Goal: Information Seeking & Learning: Learn about a topic

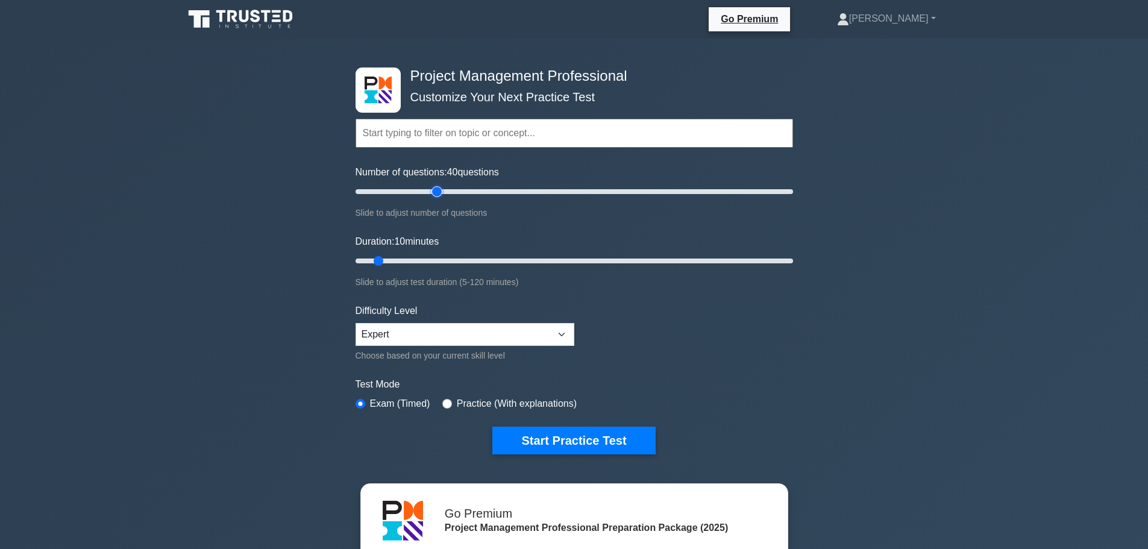
drag, startPoint x: 375, startPoint y: 190, endPoint x: 437, endPoint y: 201, distance: 63.6
type input "40"
click at [437, 199] on input "Number of questions: 40 questions" at bounding box center [573, 191] width 437 height 14
drag, startPoint x: 378, startPoint y: 261, endPoint x: 515, endPoint y: 284, distance: 138.7
type input "45"
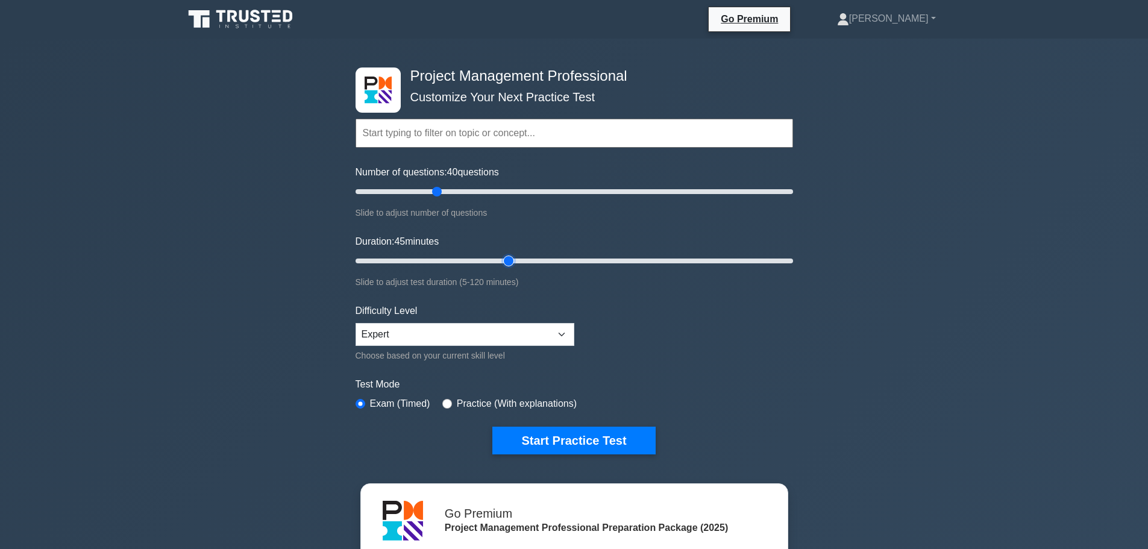
click at [515, 268] on input "Duration: 45 minutes" at bounding box center [573, 261] width 437 height 14
click at [618, 433] on button "Start Practice Test" at bounding box center [573, 441] width 163 height 28
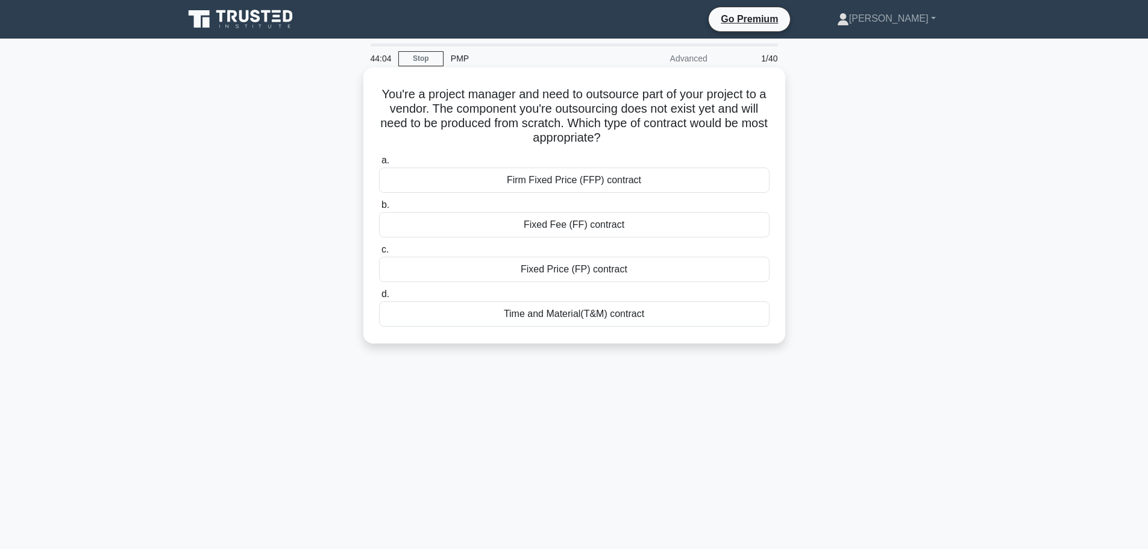
click at [652, 180] on div "Firm Fixed Price (FFP) contract" at bounding box center [574, 179] width 390 height 25
click at [379, 164] on input "a. Firm Fixed Price (FFP) contract" at bounding box center [379, 161] width 0 height 8
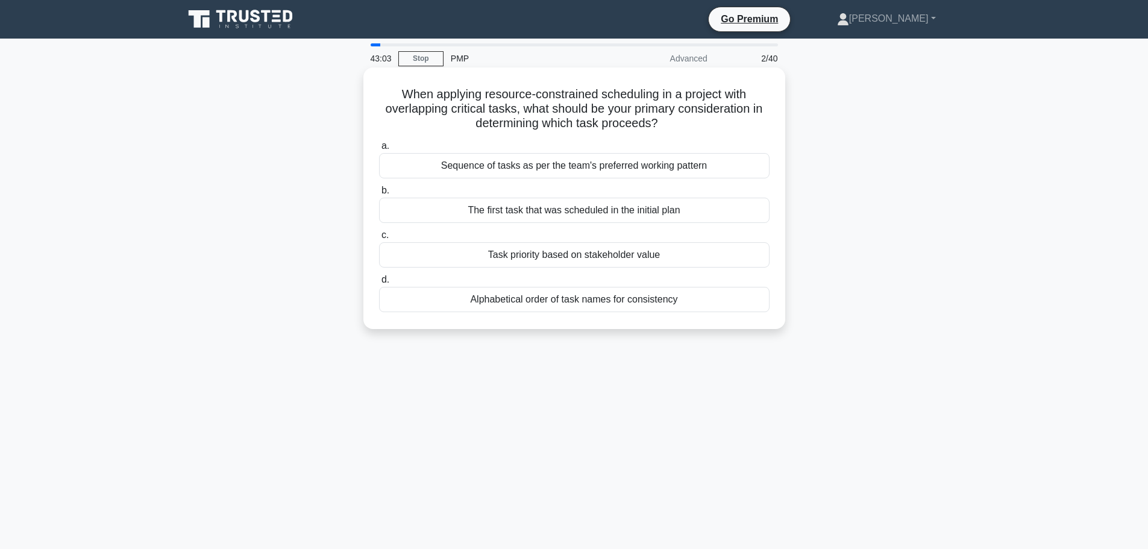
click at [739, 166] on div "Sequence of tasks as per the team's preferred working pattern" at bounding box center [574, 165] width 390 height 25
click at [379, 150] on input "a. Sequence of tasks as per the team's preferred working pattern" at bounding box center [379, 146] width 0 height 8
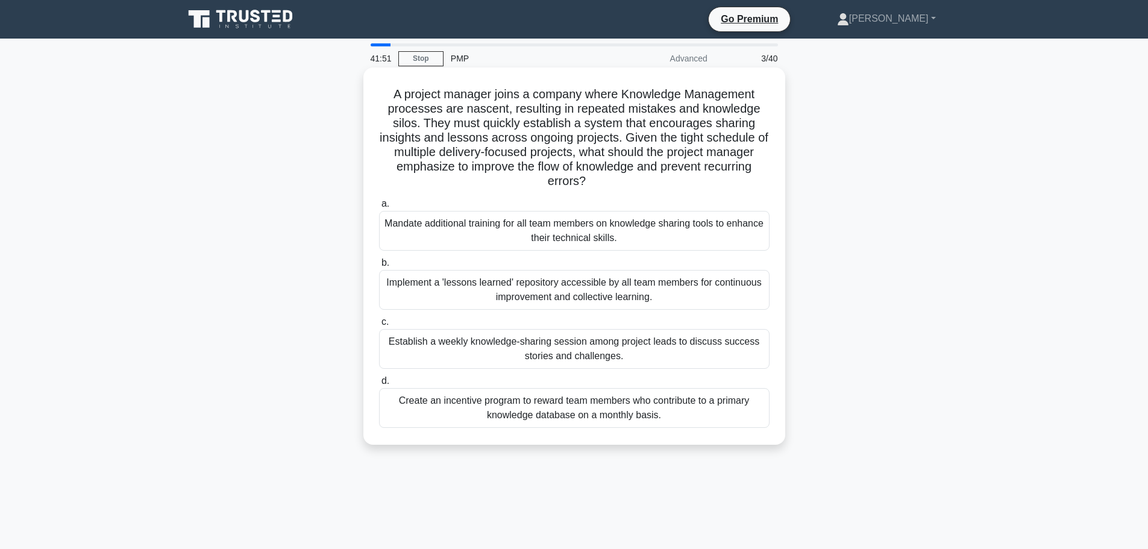
click at [663, 294] on div "Implement a 'lessons learned' repository accessible by all team members for con…" at bounding box center [574, 290] width 390 height 40
click at [379, 267] on input "b. Implement a 'lessons learned' repository accessible by all team members for …" at bounding box center [379, 263] width 0 height 8
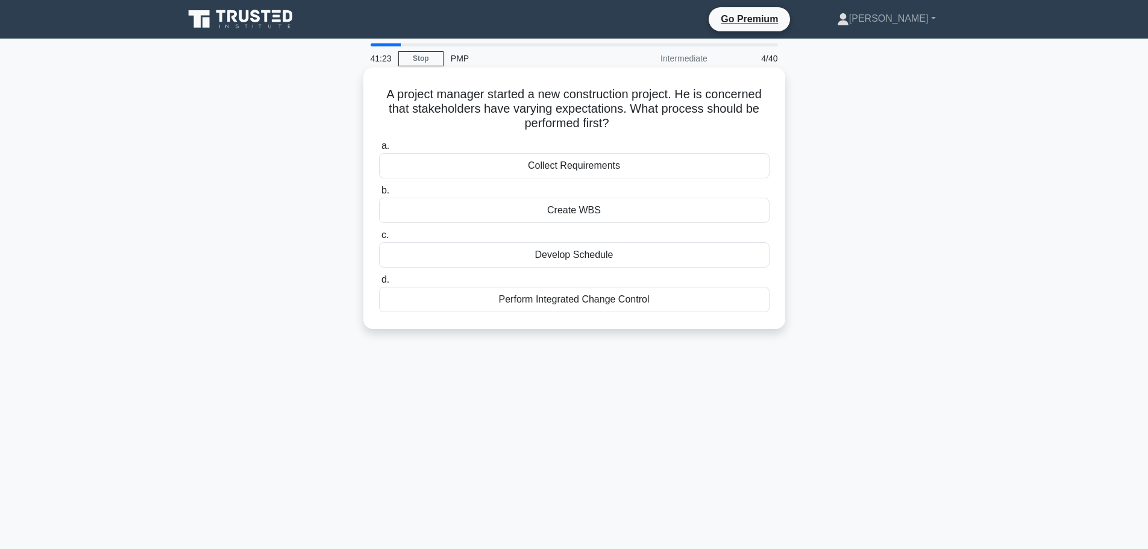
click at [672, 168] on div "Collect Requirements" at bounding box center [574, 165] width 390 height 25
click at [379, 150] on input "a. Collect Requirements" at bounding box center [379, 146] width 0 height 8
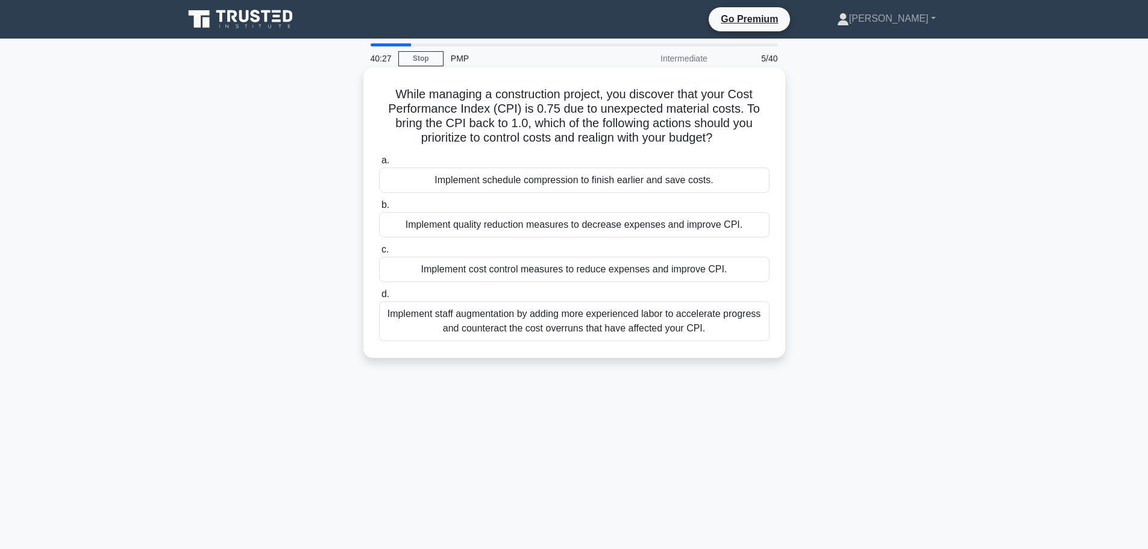
click at [742, 269] on div "Implement cost control measures to reduce expenses and improve CPI." at bounding box center [574, 269] width 390 height 25
click at [379, 254] on input "c. Implement cost control measures to reduce expenses and improve CPI." at bounding box center [379, 250] width 0 height 8
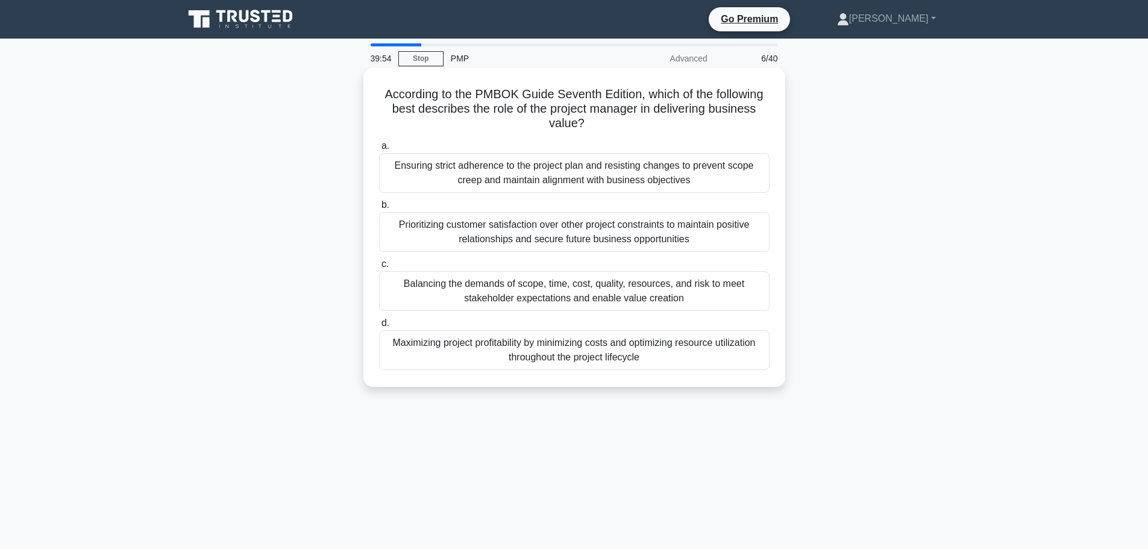
click at [715, 289] on div "Balancing the demands of scope, time, cost, quality, resources, and risk to mee…" at bounding box center [574, 291] width 390 height 40
click at [379, 268] on input "c. Balancing the demands of scope, time, cost, quality, resources, and risk to …" at bounding box center [379, 264] width 0 height 8
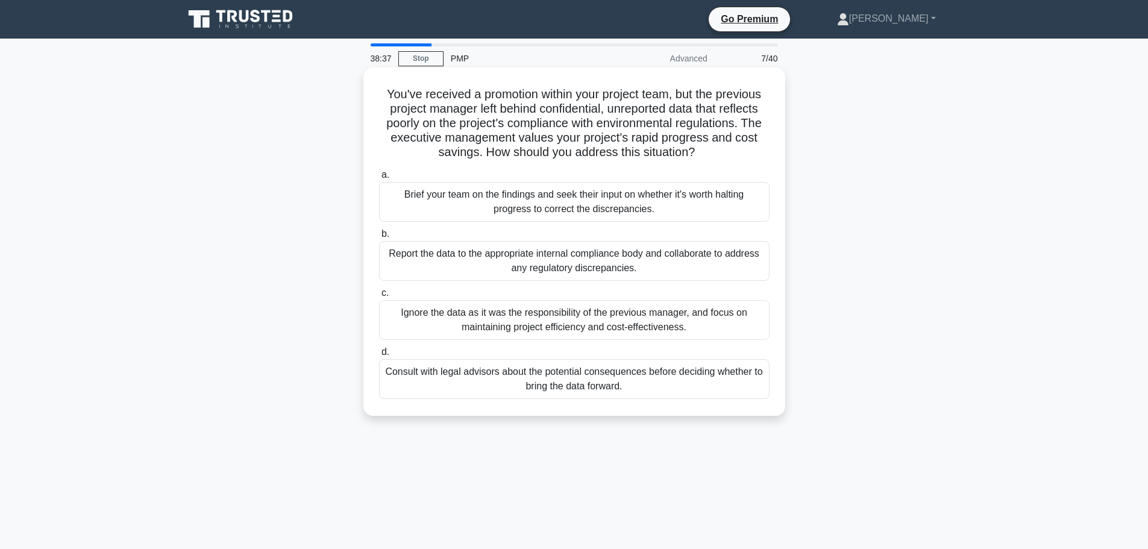
click at [654, 384] on div "Consult with legal advisors about the potential consequences before deciding wh…" at bounding box center [574, 379] width 390 height 40
click at [379, 356] on input "d. Consult with legal advisors about the potential consequences before deciding…" at bounding box center [379, 352] width 0 height 8
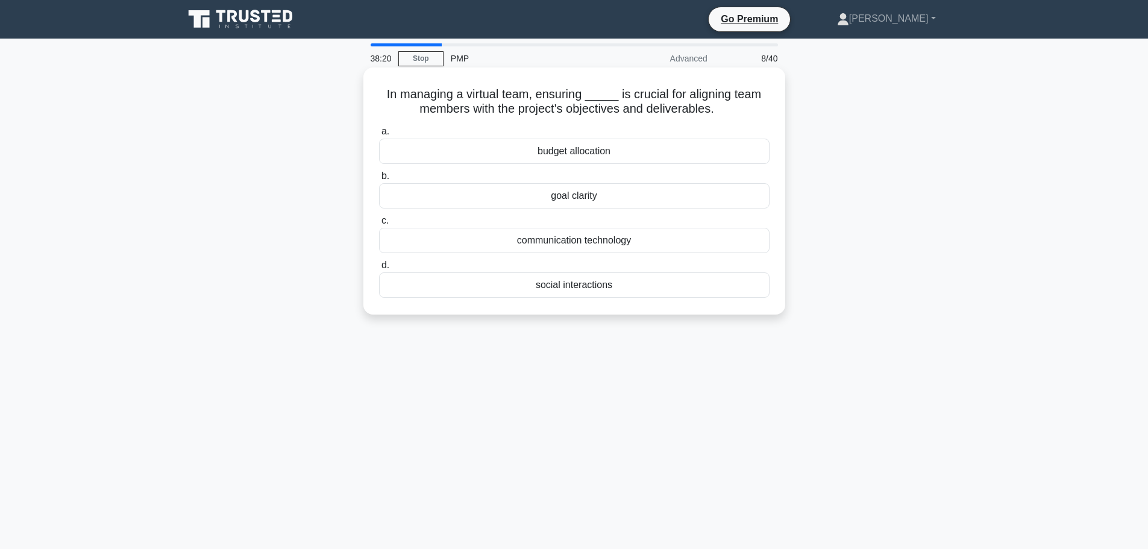
click at [665, 243] on div "communication technology" at bounding box center [574, 240] width 390 height 25
click at [379, 225] on input "c. communication technology" at bounding box center [379, 221] width 0 height 8
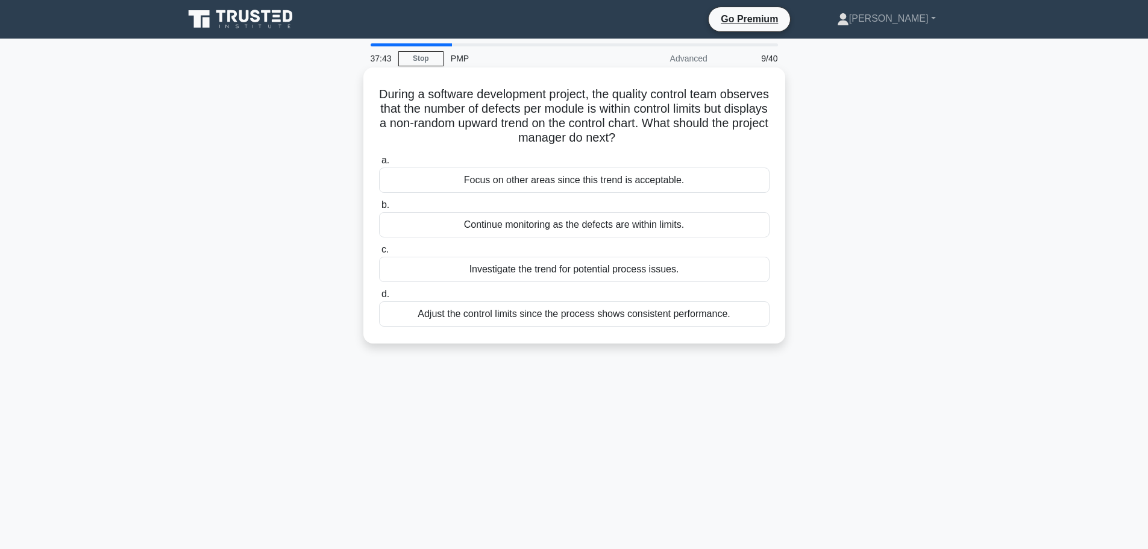
click at [737, 270] on div "Investigate the trend for potential process issues." at bounding box center [574, 269] width 390 height 25
click at [379, 254] on input "c. Investigate the trend for potential process issues." at bounding box center [379, 250] width 0 height 8
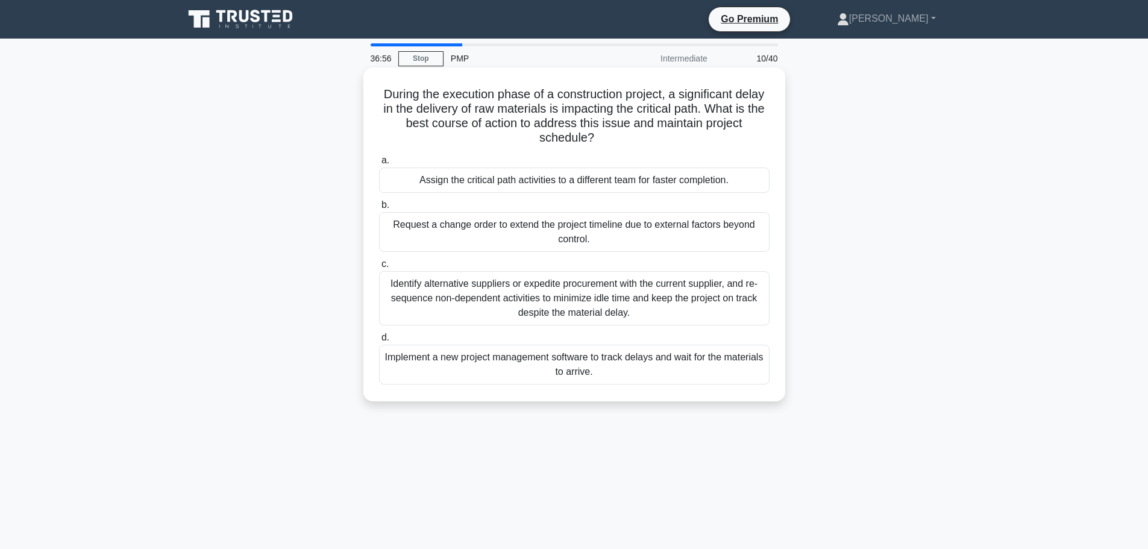
click at [728, 296] on div "Identify alternative suppliers or expedite procurement with the current supplie…" at bounding box center [574, 298] width 390 height 54
click at [379, 268] on input "c. Identify alternative suppliers or expedite procurement with the current supp…" at bounding box center [379, 264] width 0 height 8
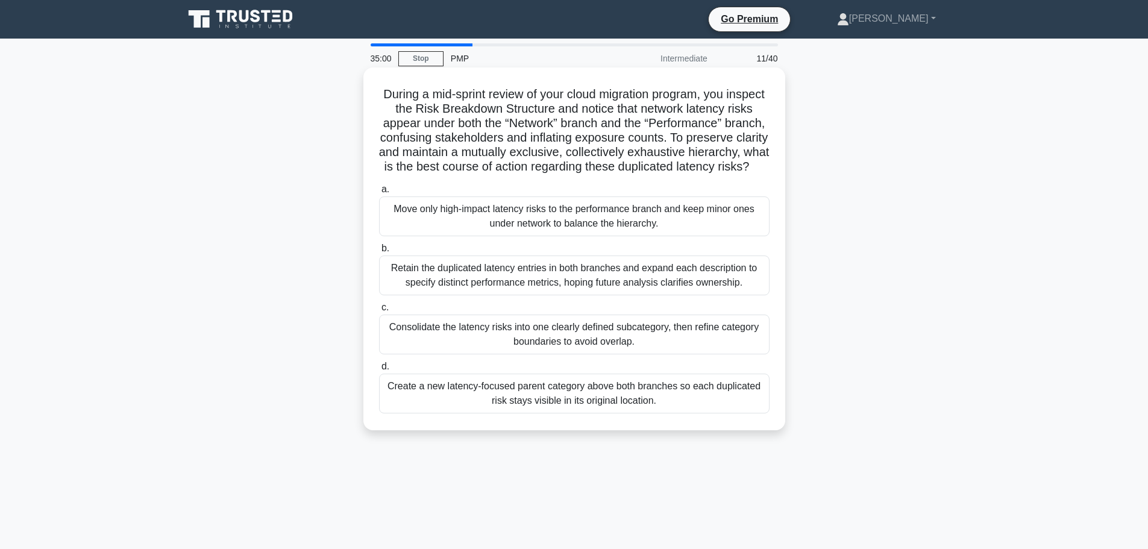
click at [712, 349] on div "Consolidate the latency risks into one clearly defined subcategory, then refine…" at bounding box center [574, 334] width 390 height 40
click at [379, 311] on input "c. Consolidate the latency risks into one clearly defined subcategory, then ref…" at bounding box center [379, 308] width 0 height 8
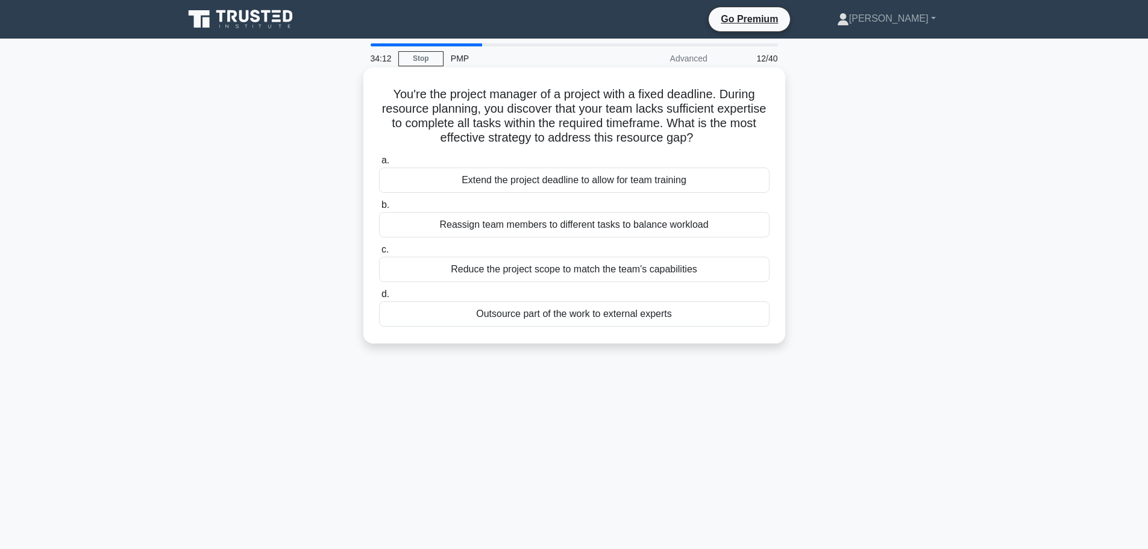
click at [696, 316] on div "Outsource part of the work to external experts" at bounding box center [574, 313] width 390 height 25
click at [379, 298] on input "d. Outsource part of the work to external experts" at bounding box center [379, 294] width 0 height 8
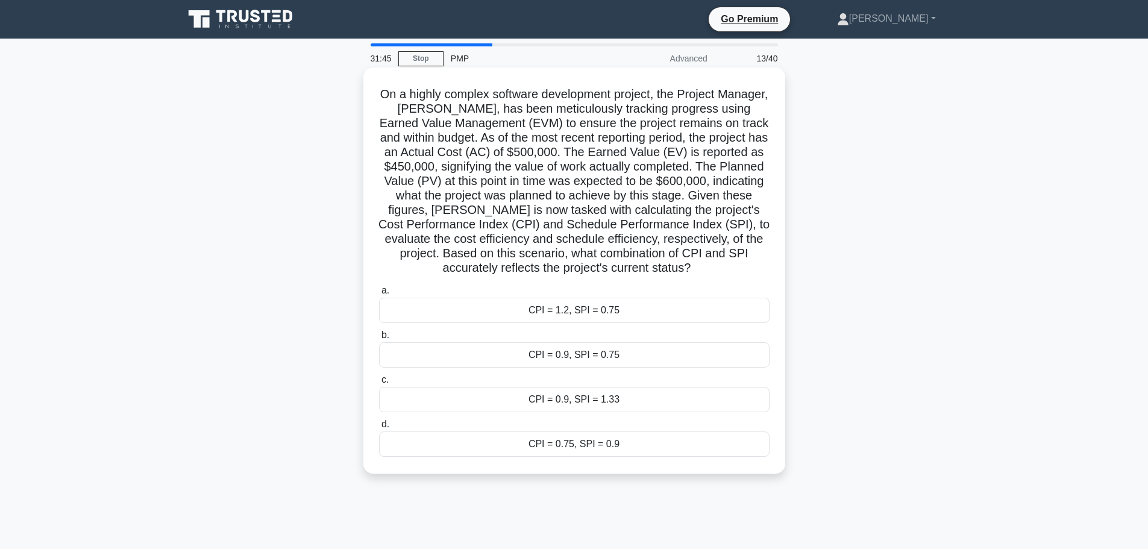
click at [631, 401] on div "CPI = 0.9, SPI = 1.33" at bounding box center [574, 399] width 390 height 25
click at [379, 384] on input "c. CPI = 0.9, SPI = 1.33" at bounding box center [379, 380] width 0 height 8
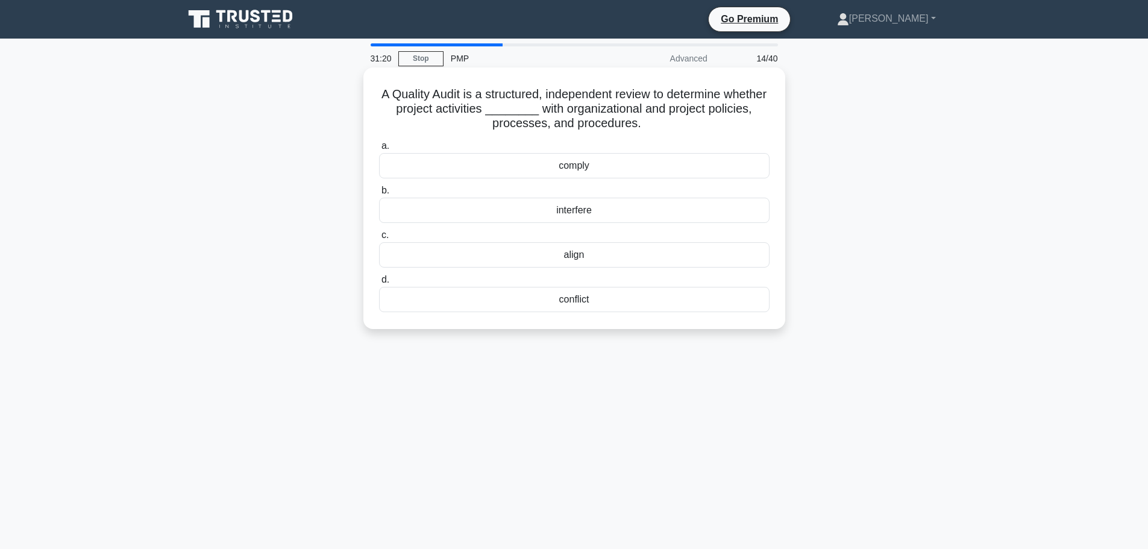
click at [636, 256] on div "align" at bounding box center [574, 254] width 390 height 25
click at [379, 239] on input "c. align" at bounding box center [379, 235] width 0 height 8
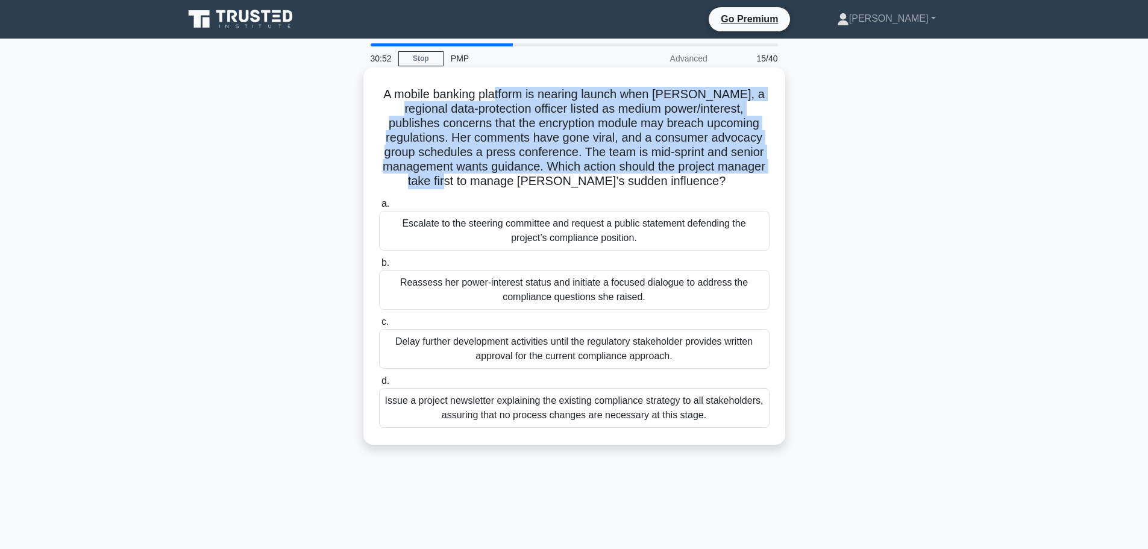
drag, startPoint x: 507, startPoint y: 97, endPoint x: 551, endPoint y: 180, distance: 93.5
click at [551, 180] on h5 "A mobile banking platform is nearing launch when Lydia, a regional data-protect…" at bounding box center [574, 138] width 393 height 102
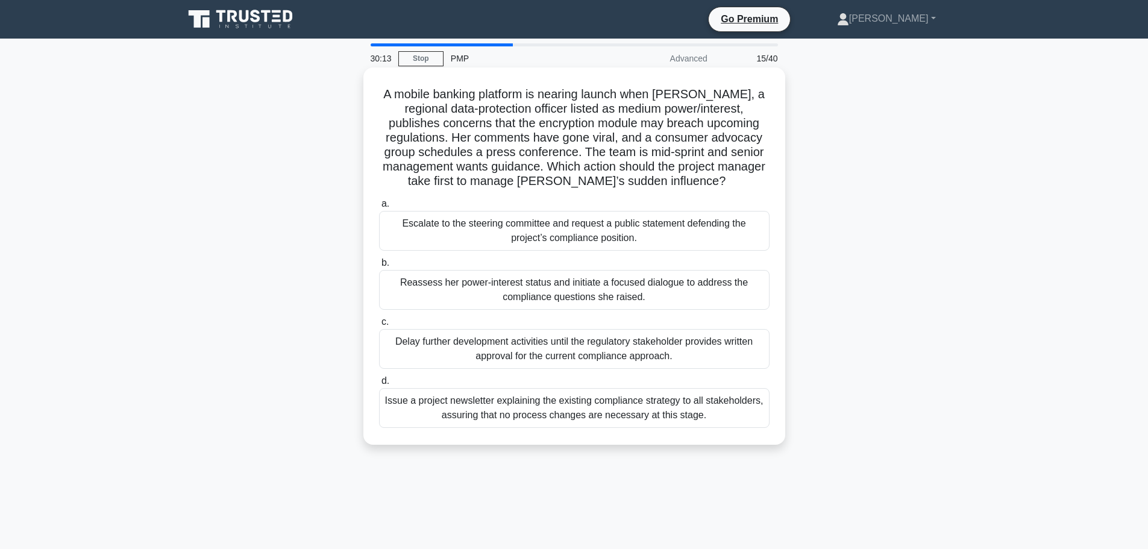
click at [728, 295] on div "Reassess her power-interest status and initiate a focused dialogue to address t…" at bounding box center [574, 290] width 390 height 40
click at [379, 267] on input "b. Reassess her power-interest status and initiate a focused dialogue to addres…" at bounding box center [379, 263] width 0 height 8
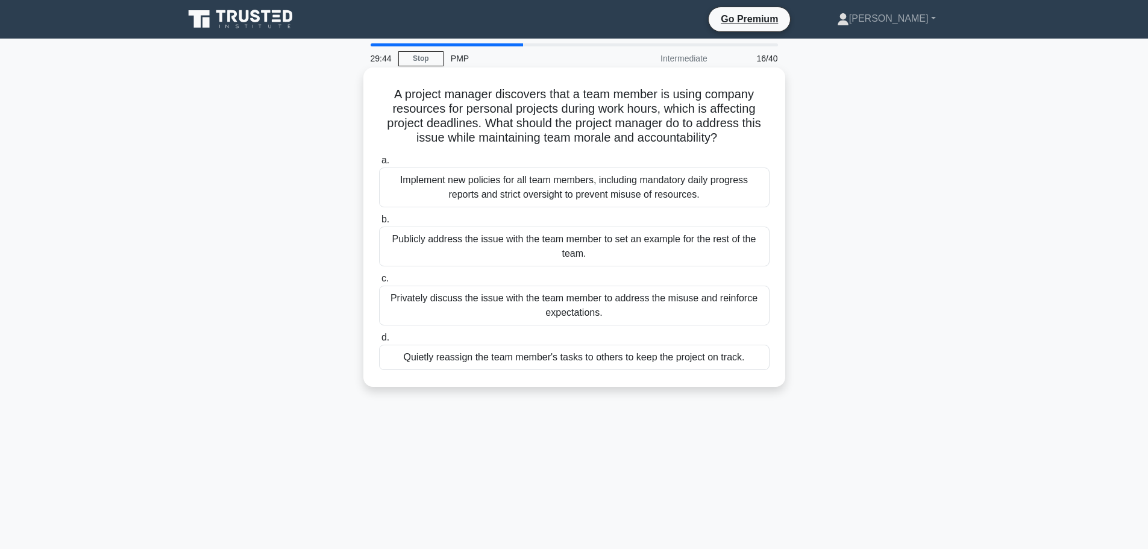
click at [692, 302] on div "Privately discuss the issue with the team member to address the misuse and rein…" at bounding box center [574, 306] width 390 height 40
click at [379, 283] on input "c. Privately discuss the issue with the team member to address the misuse and r…" at bounding box center [379, 279] width 0 height 8
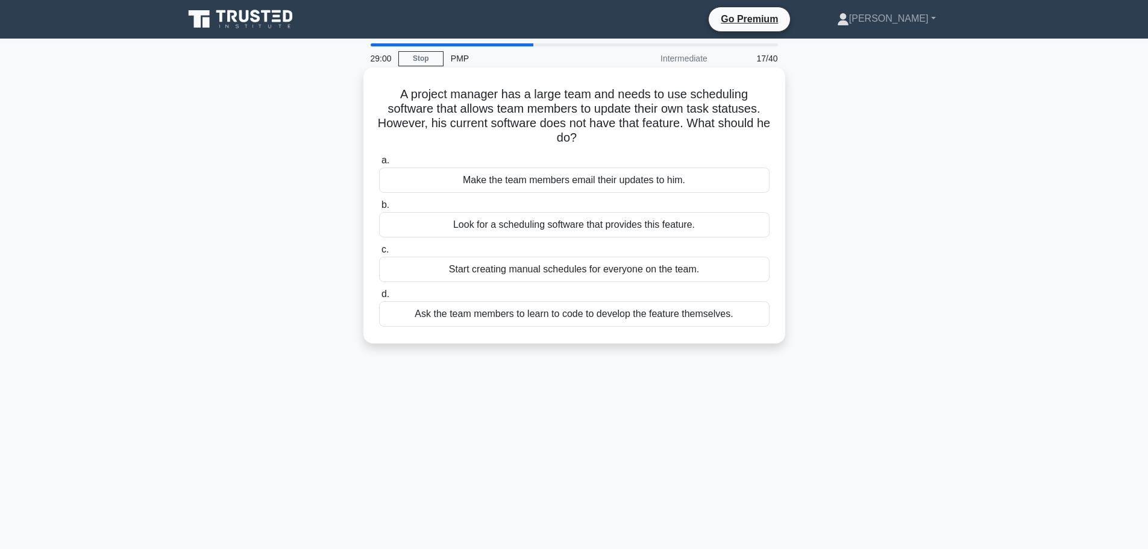
click at [708, 226] on div "Look for a scheduling software that provides this feature." at bounding box center [574, 224] width 390 height 25
click at [379, 209] on input "b. Look for a scheduling software that provides this feature." at bounding box center [379, 205] width 0 height 8
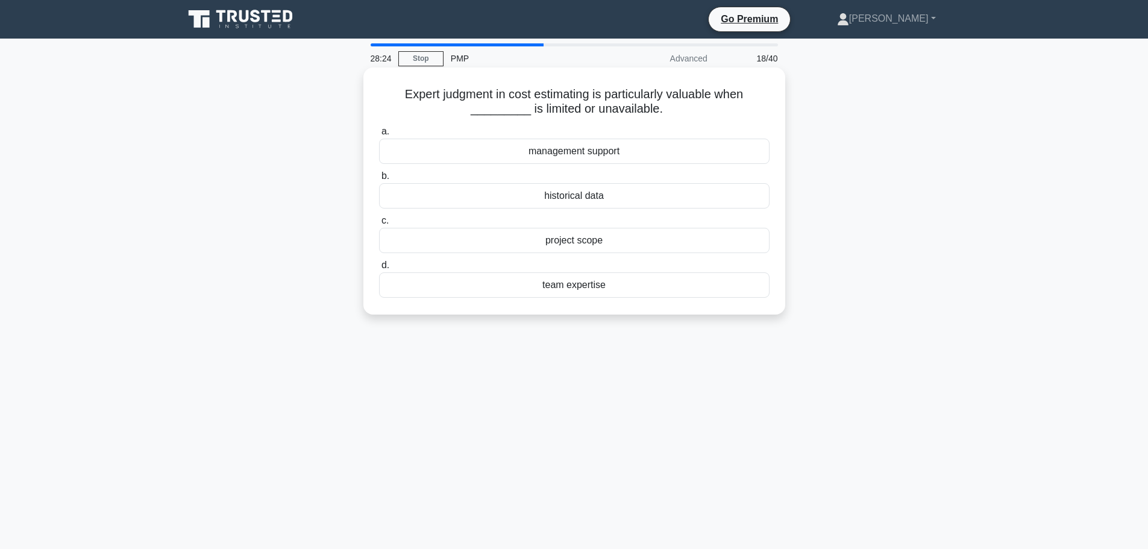
click at [643, 200] on div "historical data" at bounding box center [574, 195] width 390 height 25
click at [379, 180] on input "b. historical data" at bounding box center [379, 176] width 0 height 8
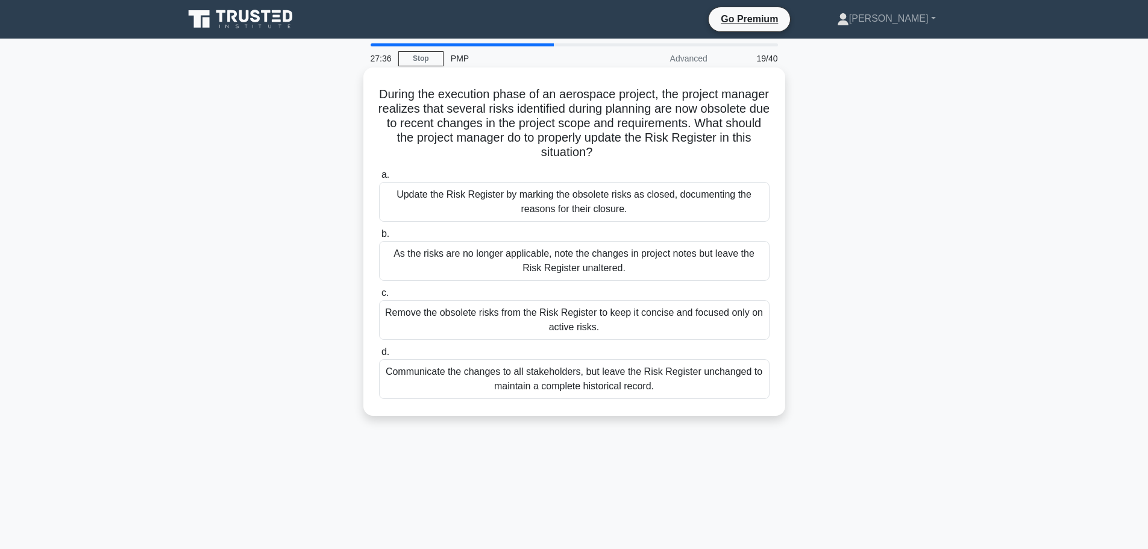
click at [693, 197] on div "Update the Risk Register by marking the obsolete risks as closed, documenting t…" at bounding box center [574, 202] width 390 height 40
click at [379, 179] on input "a. Update the Risk Register by marking the obsolete risks as closed, documentin…" at bounding box center [379, 175] width 0 height 8
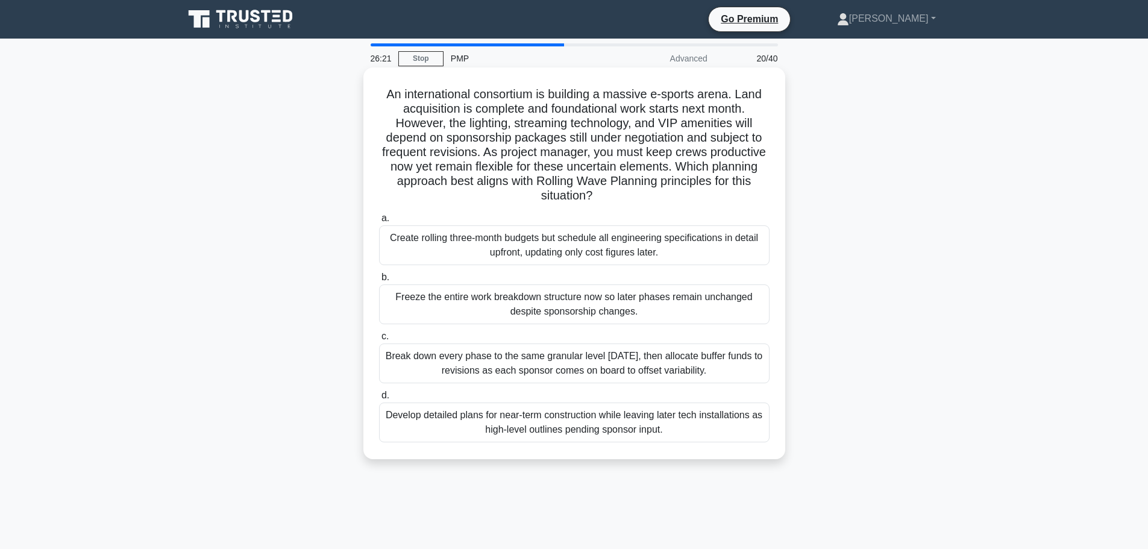
click at [620, 424] on div "Develop detailed plans for near-term construction while leaving later tech inst…" at bounding box center [574, 422] width 390 height 40
click at [379, 399] on input "d. Develop detailed plans for near-term construction while leaving later tech i…" at bounding box center [379, 396] width 0 height 8
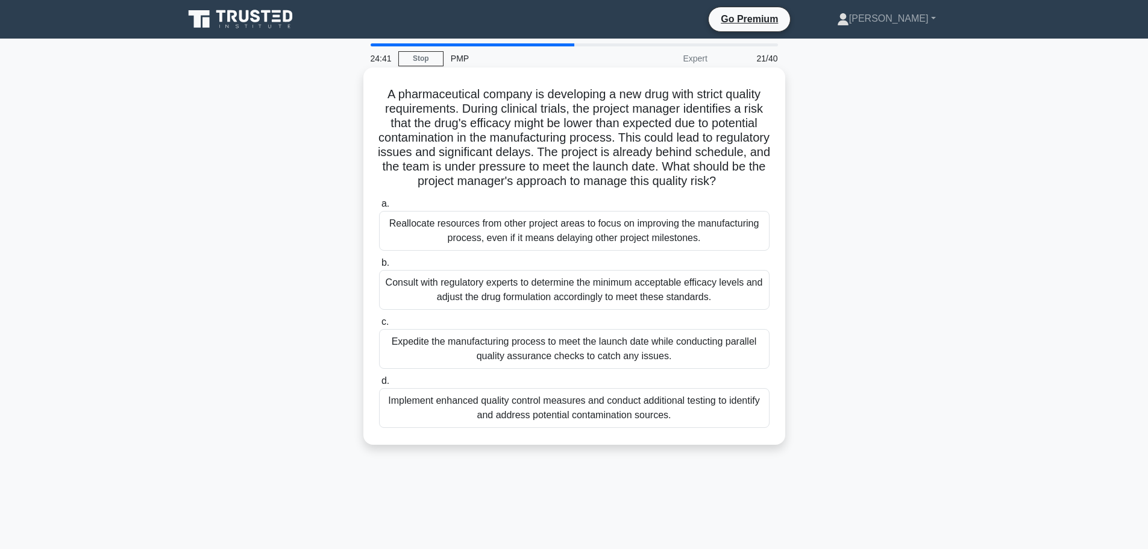
click at [683, 427] on div "Implement enhanced quality control measures and conduct additional testing to i…" at bounding box center [574, 408] width 390 height 40
click at [379, 385] on input "d. Implement enhanced quality control measures and conduct additional testing t…" at bounding box center [379, 381] width 0 height 8
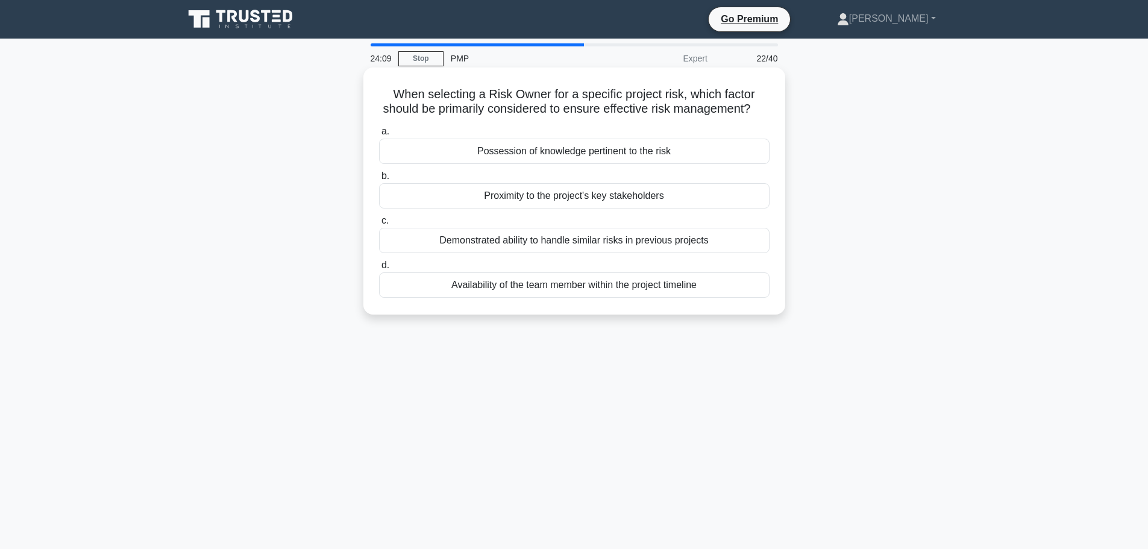
click at [696, 253] on div "Demonstrated ability to handle similar risks in previous projects" at bounding box center [574, 240] width 390 height 25
click at [379, 225] on input "c. Demonstrated ability to handle similar risks in previous projects" at bounding box center [379, 221] width 0 height 8
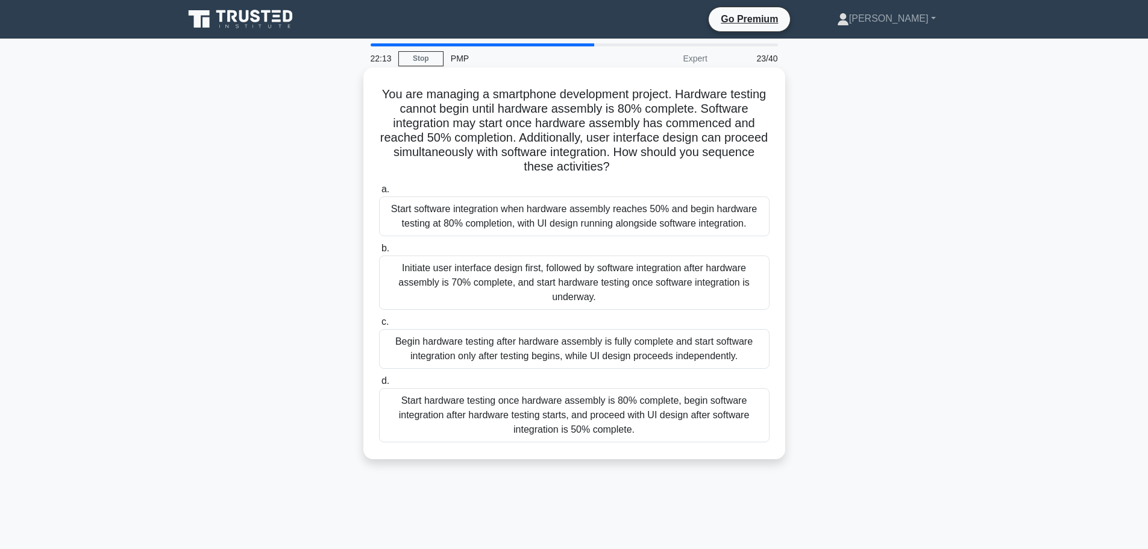
click at [713, 221] on div "Start software integration when hardware assembly reaches 50% and begin hardwar…" at bounding box center [574, 216] width 390 height 40
click at [379, 193] on input "a. Start software integration when hardware assembly reaches 50% and begin hard…" at bounding box center [379, 190] width 0 height 8
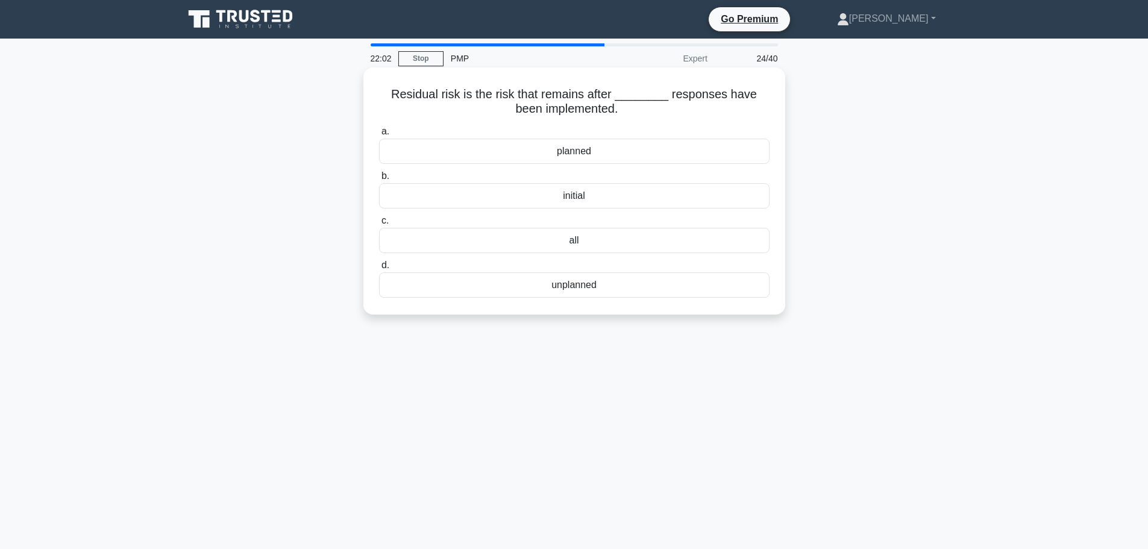
click at [622, 151] on div "planned" at bounding box center [574, 151] width 390 height 25
click at [379, 136] on input "a. planned" at bounding box center [379, 132] width 0 height 8
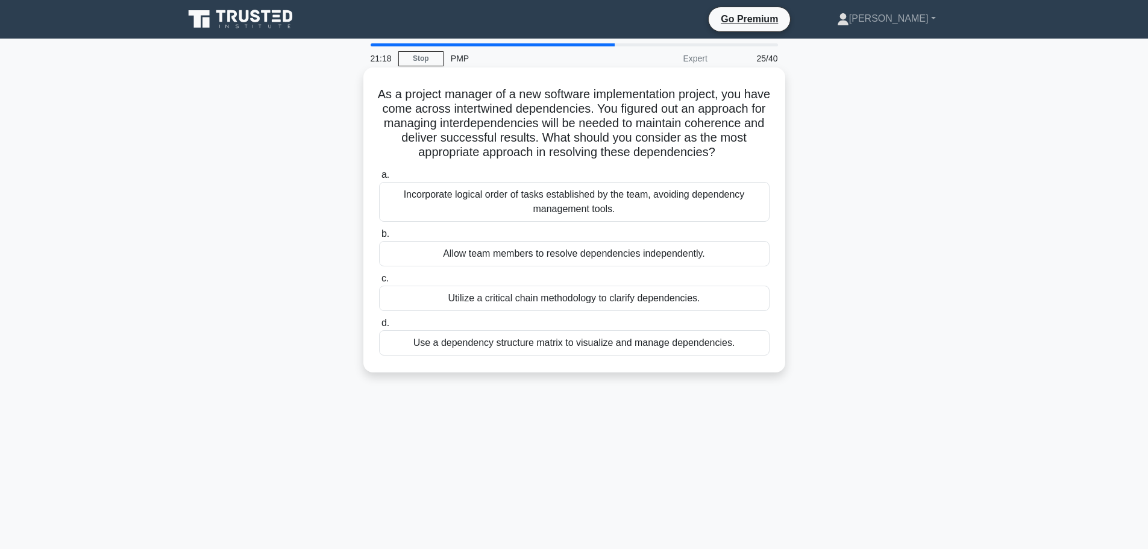
click at [578, 348] on div "Use a dependency structure matrix to visualize and manage dependencies." at bounding box center [574, 342] width 390 height 25
click at [379, 327] on input "d. Use a dependency structure matrix to visualize and manage dependencies." at bounding box center [379, 323] width 0 height 8
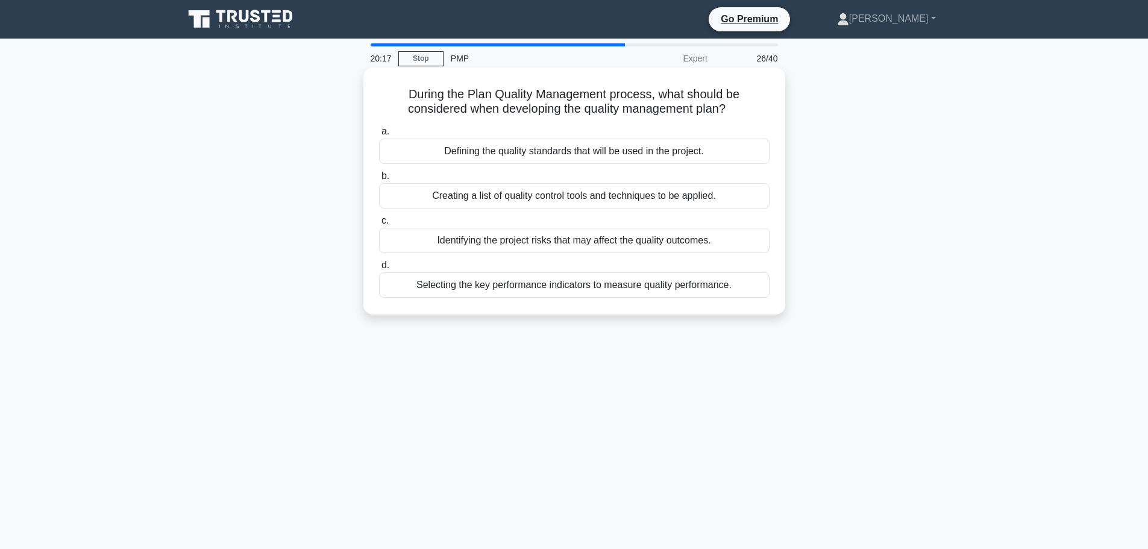
click at [725, 150] on div "Defining the quality standards that will be used in the project." at bounding box center [574, 151] width 390 height 25
click at [379, 136] on input "a. Defining the quality standards that will be used in the project." at bounding box center [379, 132] width 0 height 8
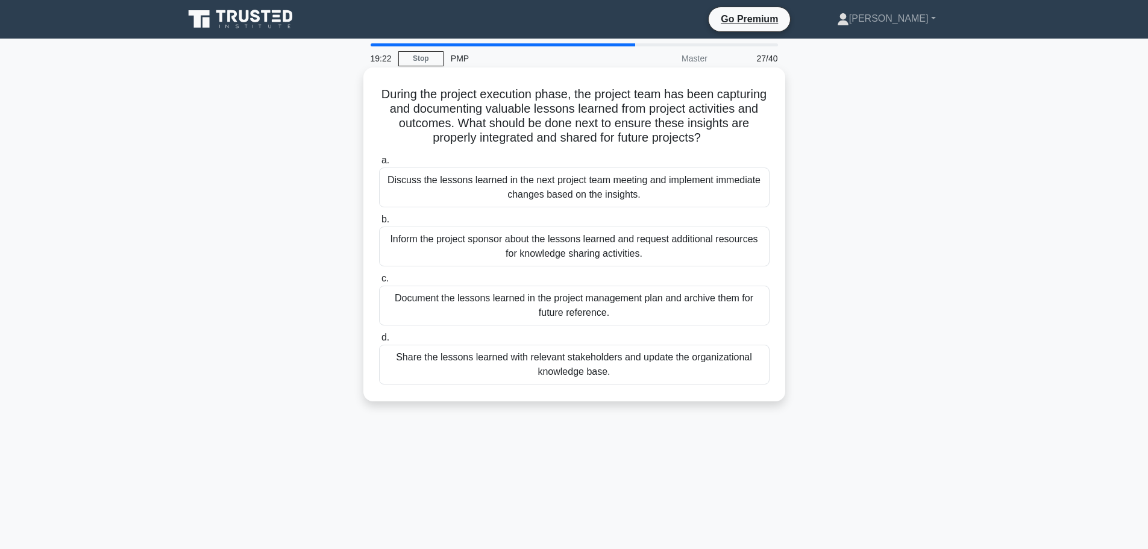
click at [643, 373] on div "Share the lessons learned with relevant stakeholders and update the organizatio…" at bounding box center [574, 365] width 390 height 40
click at [379, 342] on input "d. Share the lessons learned with relevant stakeholders and update the organiza…" at bounding box center [379, 338] width 0 height 8
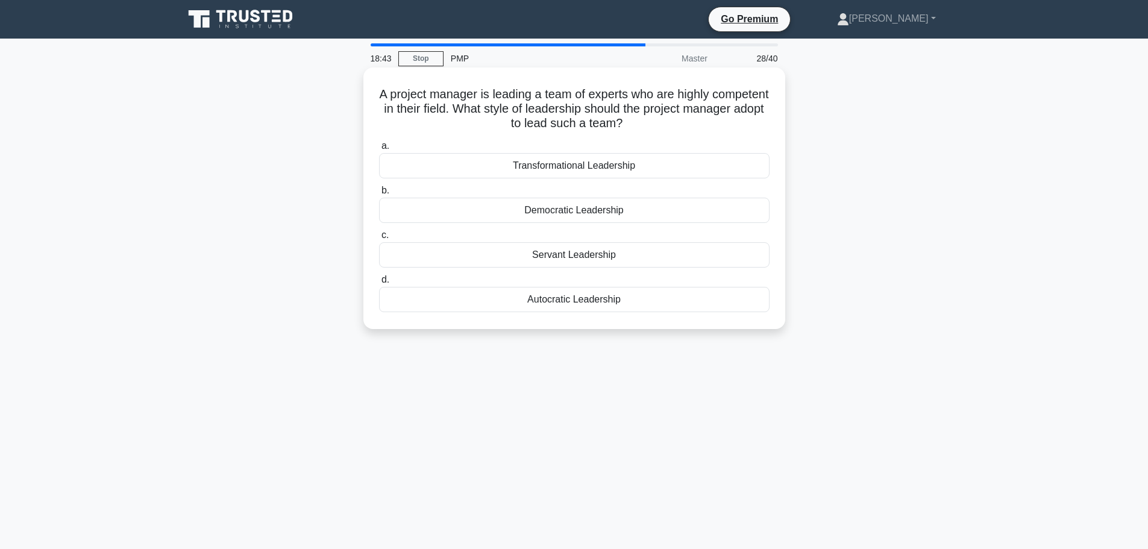
click at [663, 259] on div "Servant Leadership" at bounding box center [574, 254] width 390 height 25
click at [379, 239] on input "c. Servant Leadership" at bounding box center [379, 235] width 0 height 8
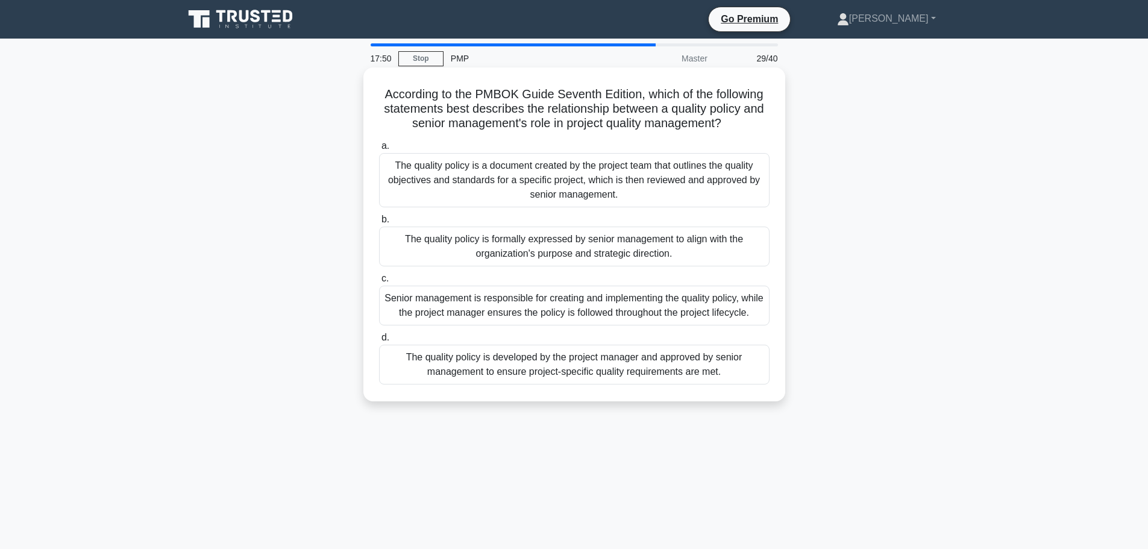
click at [728, 305] on div "Senior management is responsible for creating and implementing the quality poli…" at bounding box center [574, 306] width 390 height 40
click at [379, 283] on input "c. Senior management is responsible for creating and implementing the quality p…" at bounding box center [379, 279] width 0 height 8
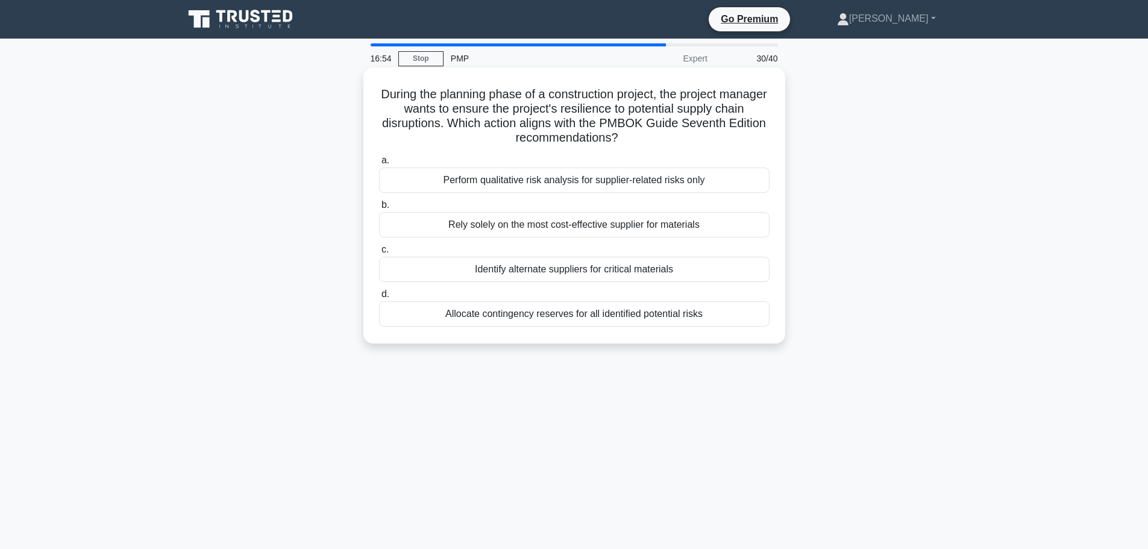
click at [710, 313] on div "Allocate contingency reserves for all identified potential risks" at bounding box center [574, 313] width 390 height 25
click at [379, 298] on input "d. Allocate contingency reserves for all identified potential risks" at bounding box center [379, 294] width 0 height 8
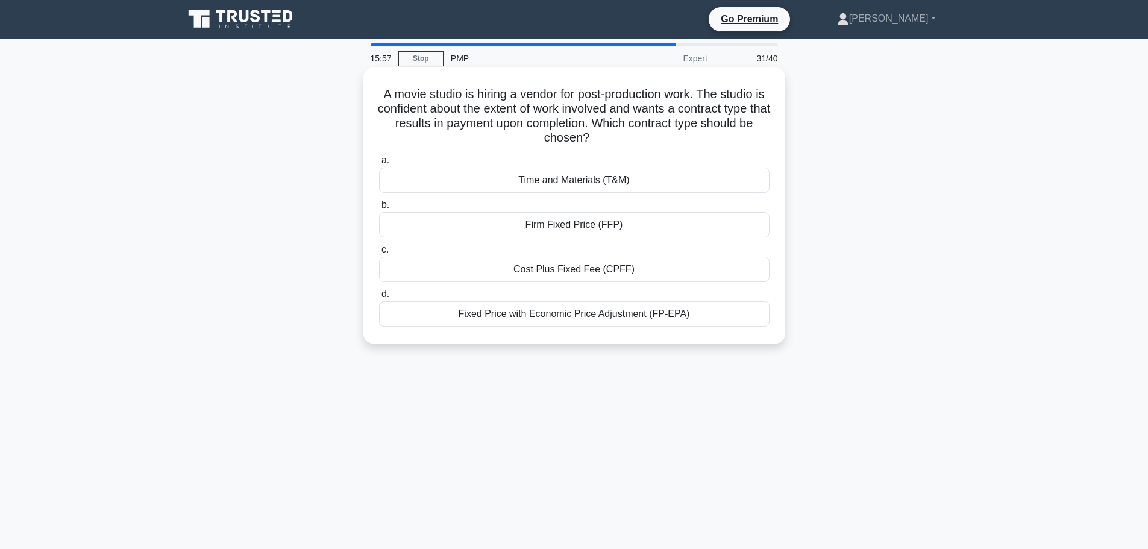
click at [629, 269] on div "Cost Plus Fixed Fee (CPFF)" at bounding box center [574, 269] width 390 height 25
click at [379, 254] on input "c. Cost Plus Fixed Fee (CPFF)" at bounding box center [379, 250] width 0 height 8
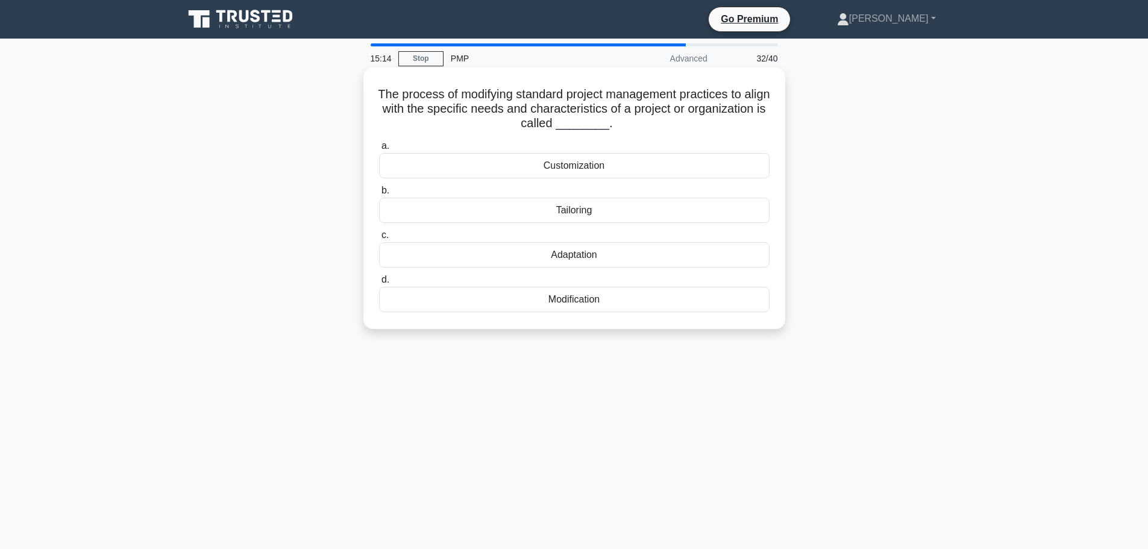
click at [625, 258] on div "Adaptation" at bounding box center [574, 254] width 390 height 25
click at [379, 239] on input "c. Adaptation" at bounding box center [379, 235] width 0 height 8
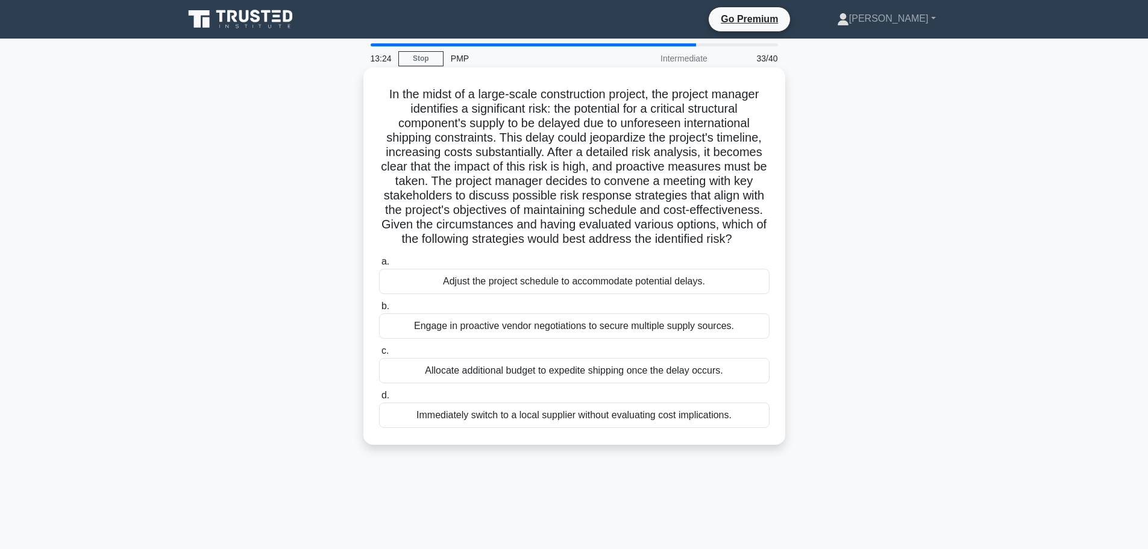
click at [747, 327] on div "Engage in proactive vendor negotiations to secure multiple supply sources." at bounding box center [574, 325] width 390 height 25
click at [379, 310] on input "b. Engage in proactive vendor negotiations to secure multiple supply sources." at bounding box center [379, 306] width 0 height 8
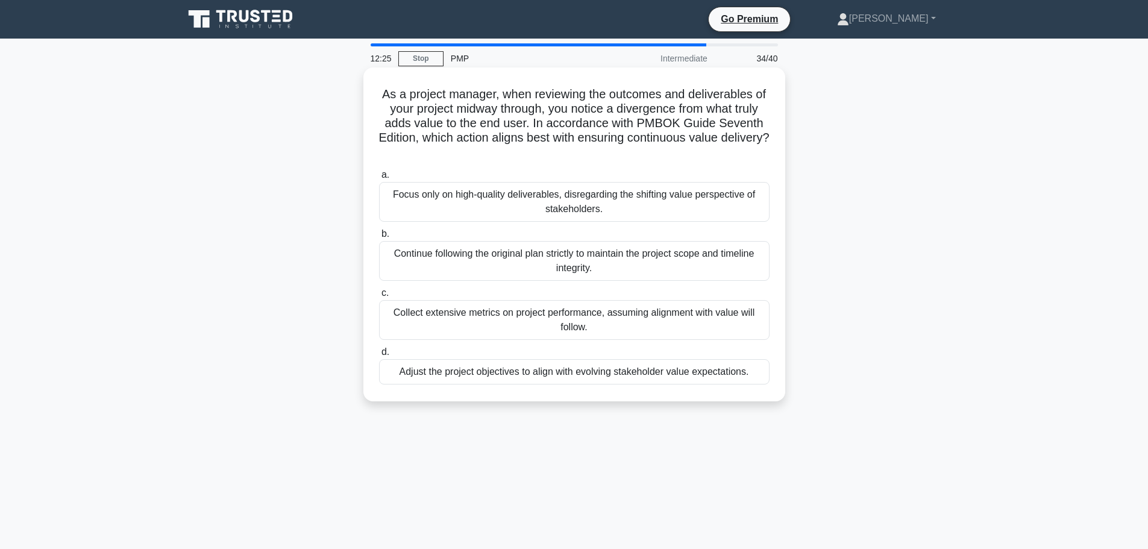
click at [661, 375] on div "Adjust the project objectives to align with evolving stakeholder value expectat…" at bounding box center [574, 371] width 390 height 25
click at [379, 356] on input "d. Adjust the project objectives to align with evolving stakeholder value expec…" at bounding box center [379, 352] width 0 height 8
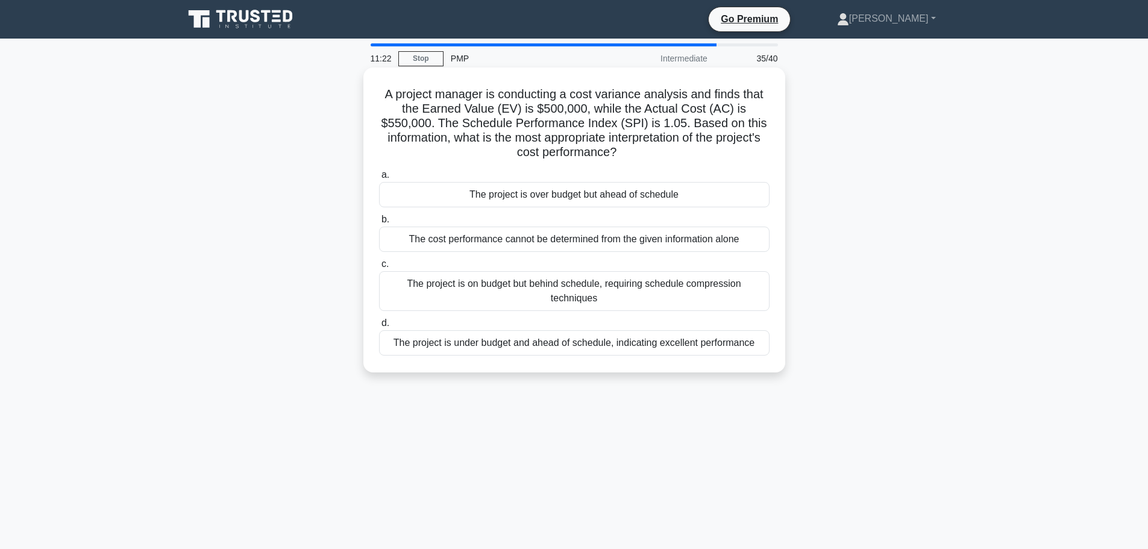
click at [669, 194] on div "The project is over budget but ahead of schedule" at bounding box center [574, 194] width 390 height 25
click at [379, 179] on input "a. The project is over budget but ahead of schedule" at bounding box center [379, 175] width 0 height 8
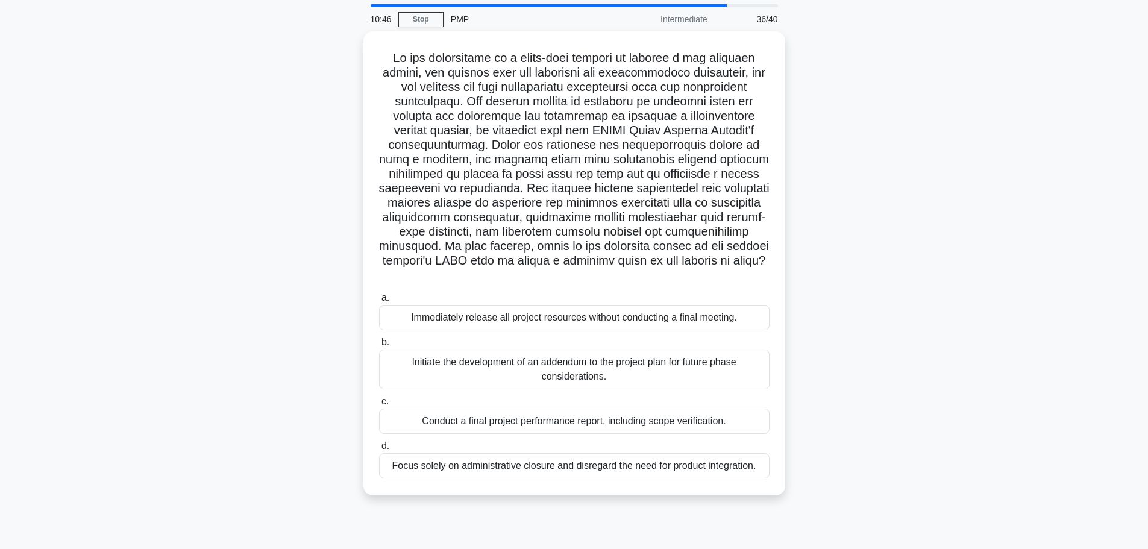
scroll to position [60, 0]
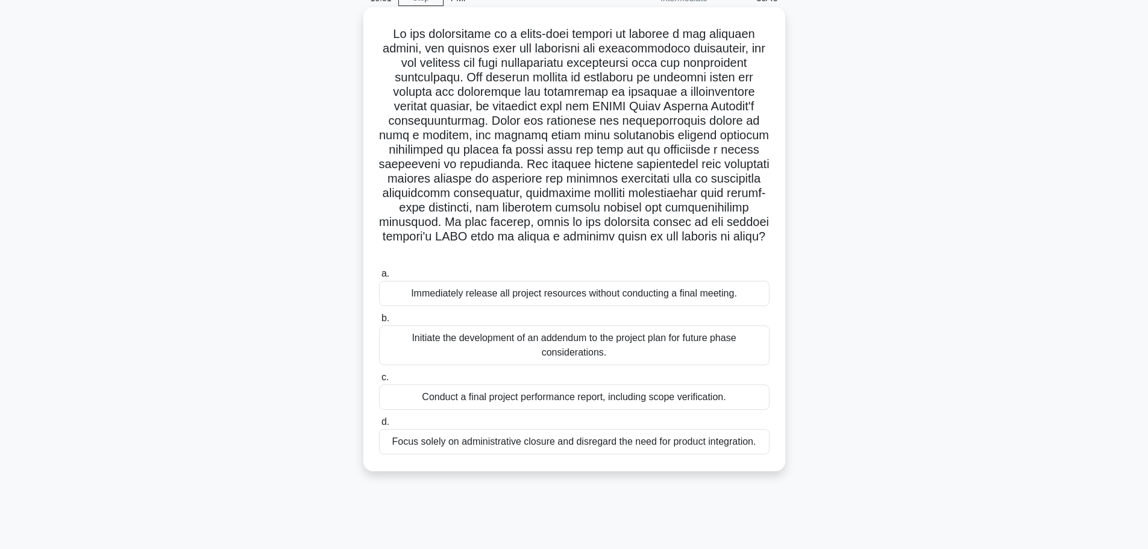
click at [616, 400] on div "Conduct a final project performance report, including scope verification." at bounding box center [574, 396] width 390 height 25
click at [379, 381] on input "c. Conduct a final project performance report, including scope verification." at bounding box center [379, 378] width 0 height 8
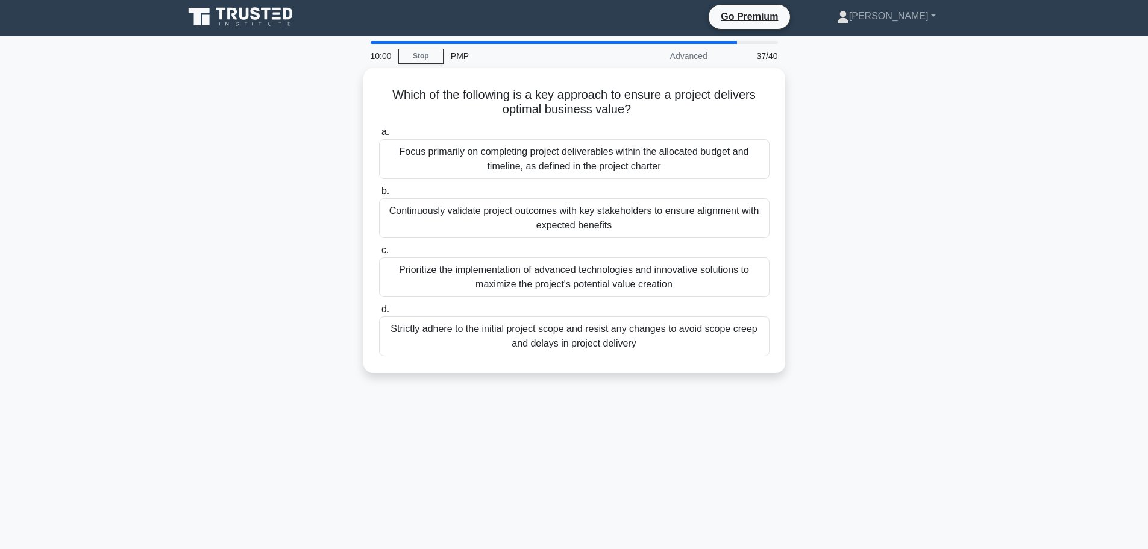
scroll to position [0, 0]
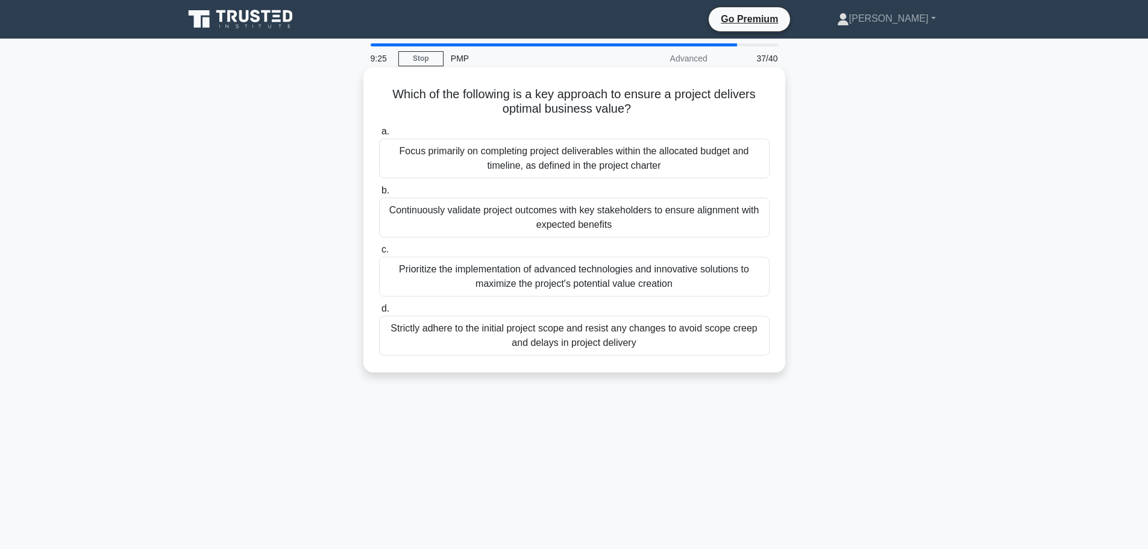
click at [703, 219] on div "Continuously validate project outcomes with key stakeholders to ensure alignmen…" at bounding box center [574, 218] width 390 height 40
click at [379, 195] on input "b. Continuously validate project outcomes with key stakeholders to ensure align…" at bounding box center [379, 191] width 0 height 8
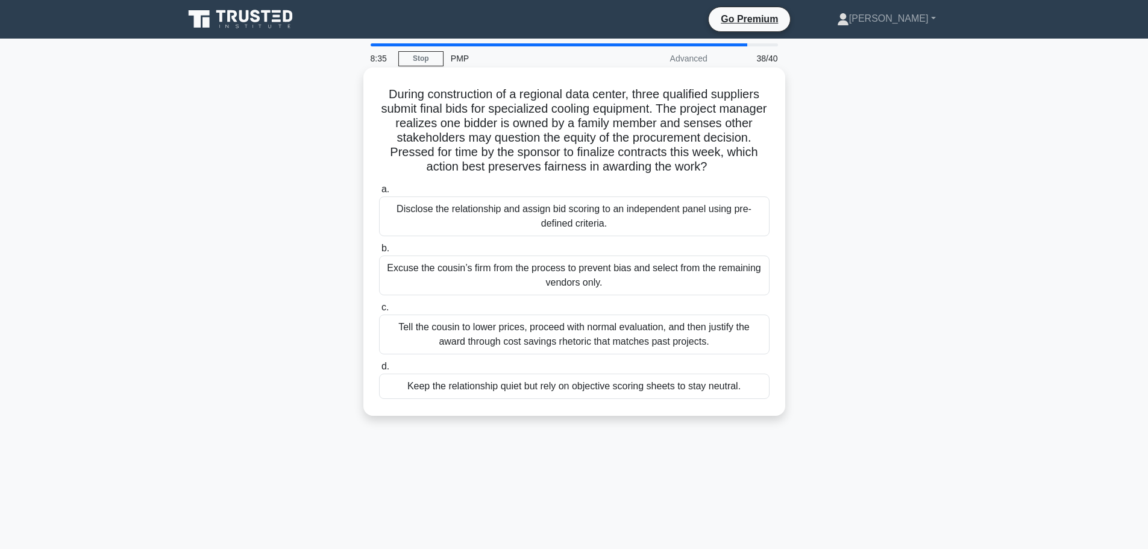
click at [742, 278] on div "Excuse the cousin’s firm from the process to prevent bias and select from the r…" at bounding box center [574, 275] width 390 height 40
click at [379, 252] on input "b. Excuse the cousin’s firm from the process to prevent bias and select from th…" at bounding box center [379, 249] width 0 height 8
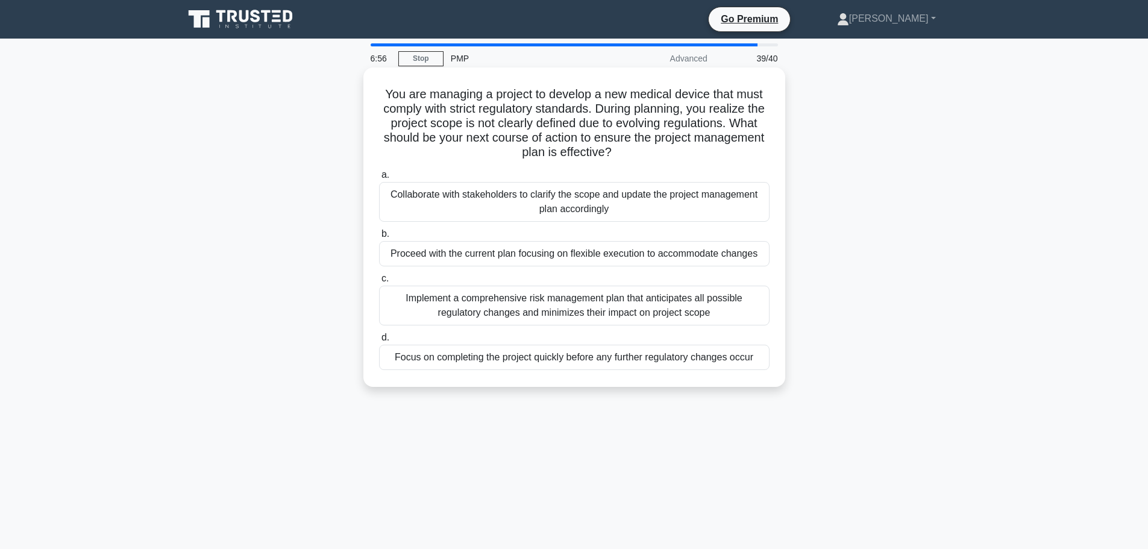
click at [710, 203] on div "Collaborate with stakeholders to clarify the scope and update the project manag…" at bounding box center [574, 202] width 390 height 40
click at [379, 179] on input "a. Collaborate with stakeholders to clarify the scope and update the project ma…" at bounding box center [379, 175] width 0 height 8
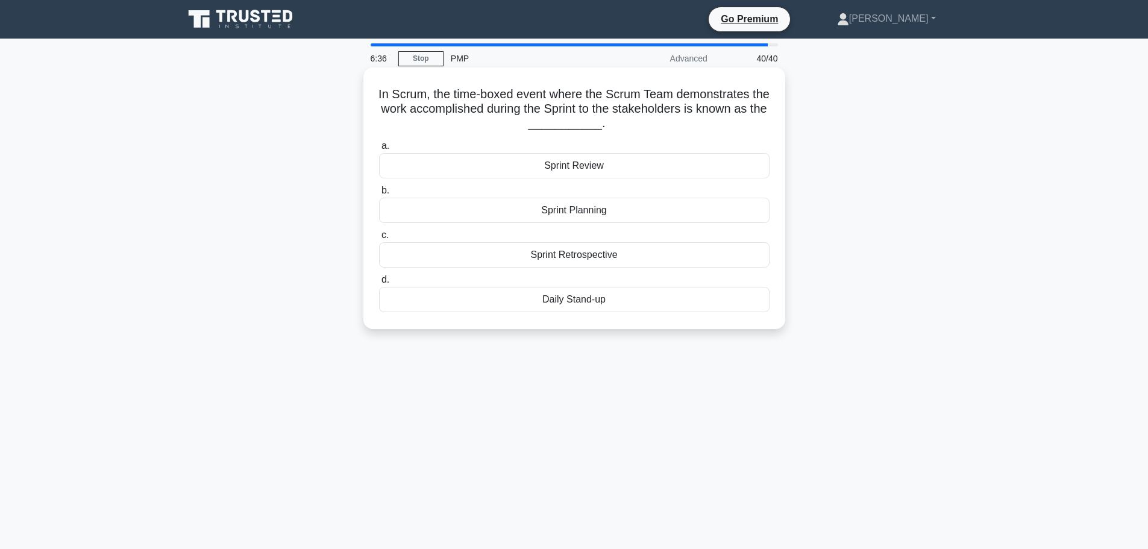
click at [622, 163] on div "Sprint Review" at bounding box center [574, 165] width 390 height 25
click at [379, 150] on input "a. Sprint Review" at bounding box center [379, 146] width 0 height 8
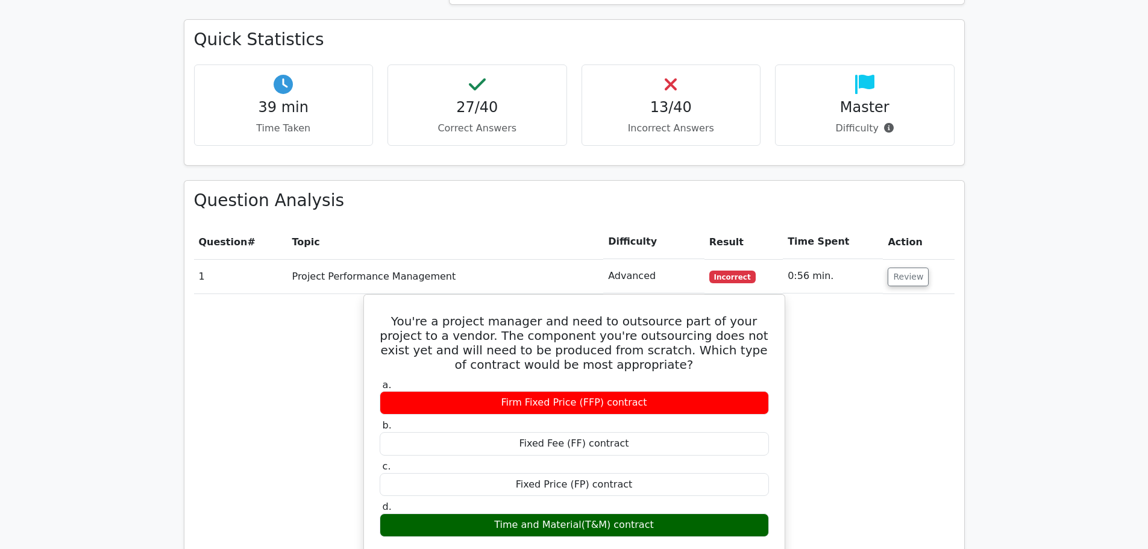
scroll to position [1386, 0]
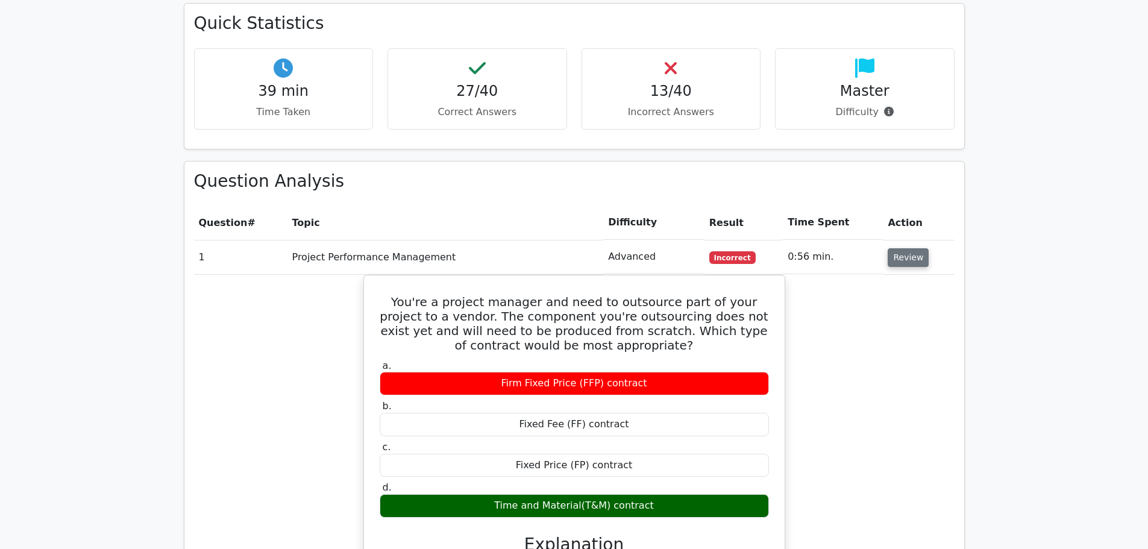
click at [915, 248] on button "Review" at bounding box center [907, 257] width 41 height 19
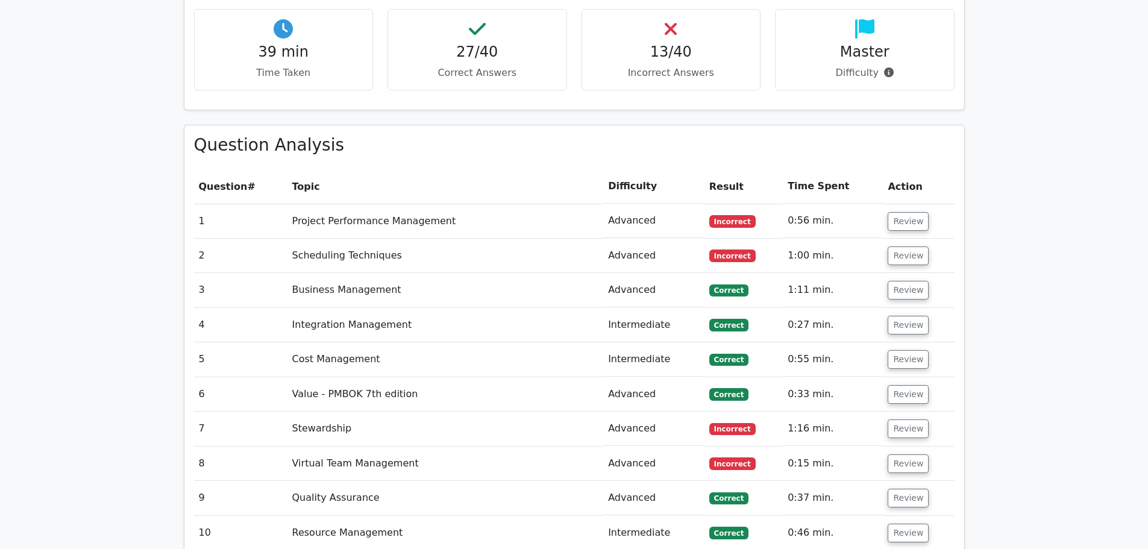
scroll to position [1446, 0]
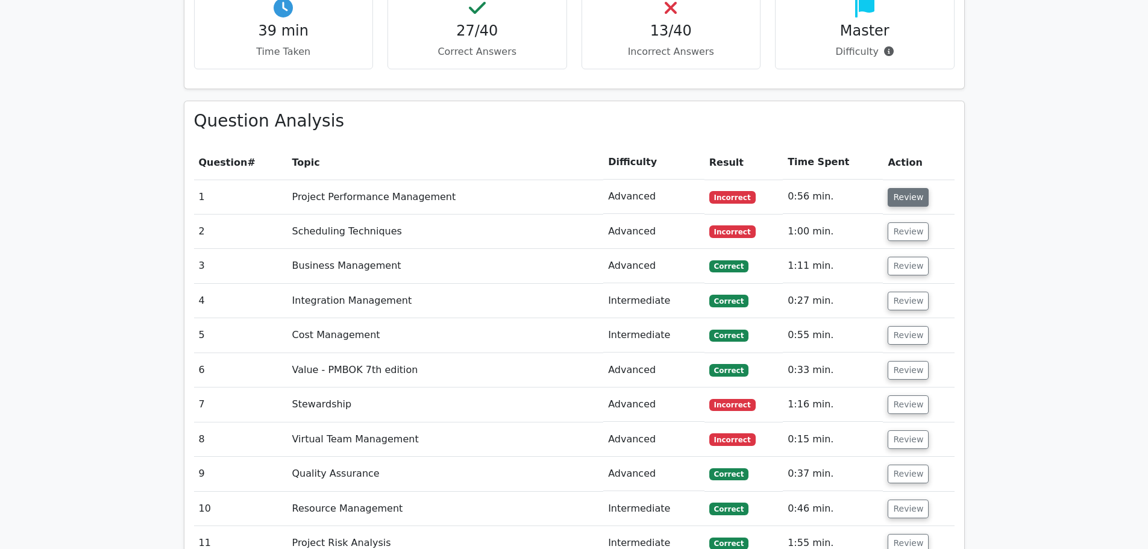
click at [916, 188] on button "Review" at bounding box center [907, 197] width 41 height 19
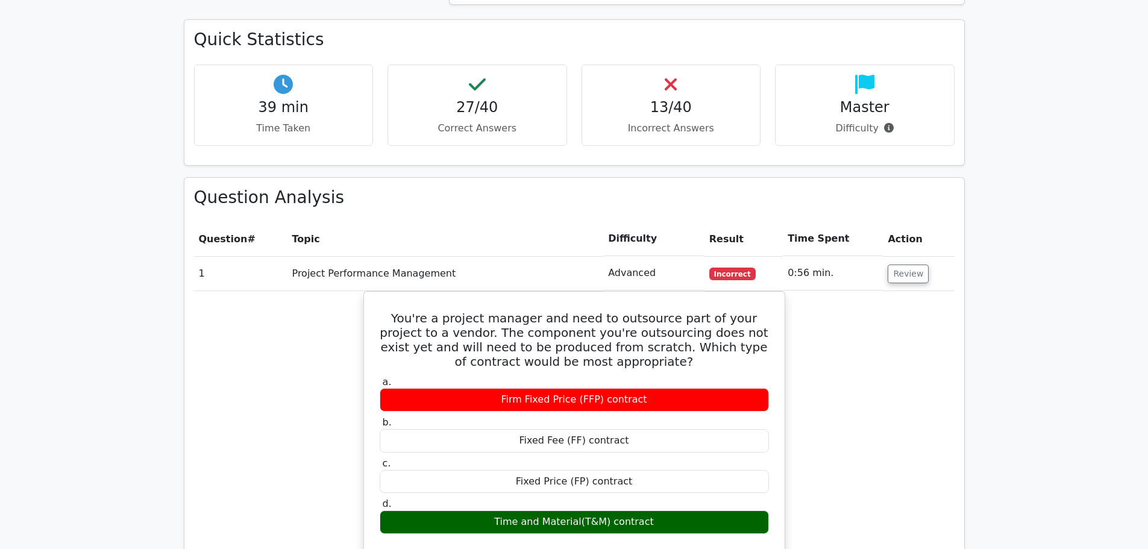
scroll to position [1325, 0]
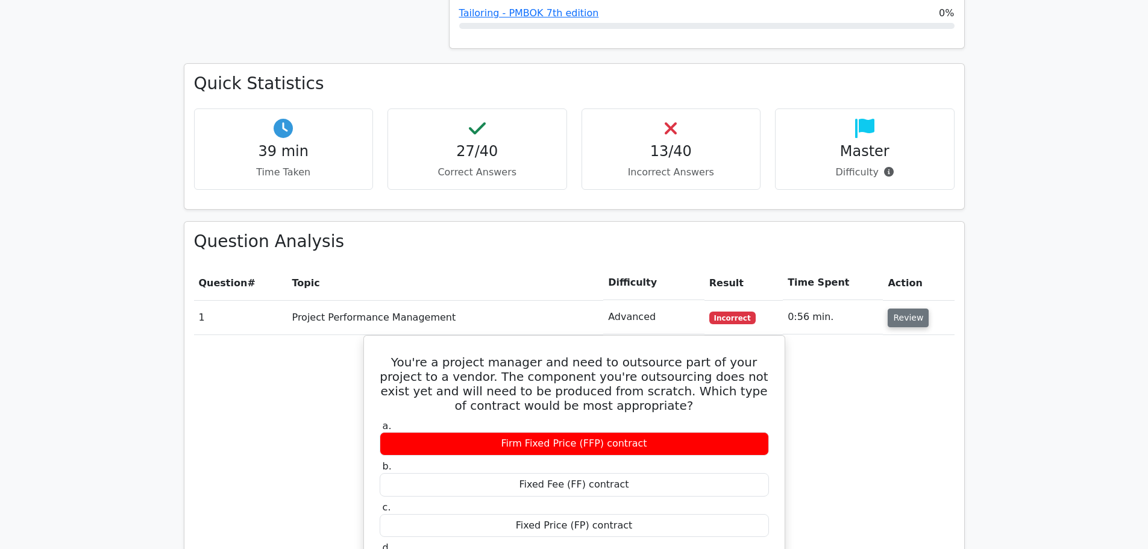
click at [906, 308] on button "Review" at bounding box center [907, 317] width 41 height 19
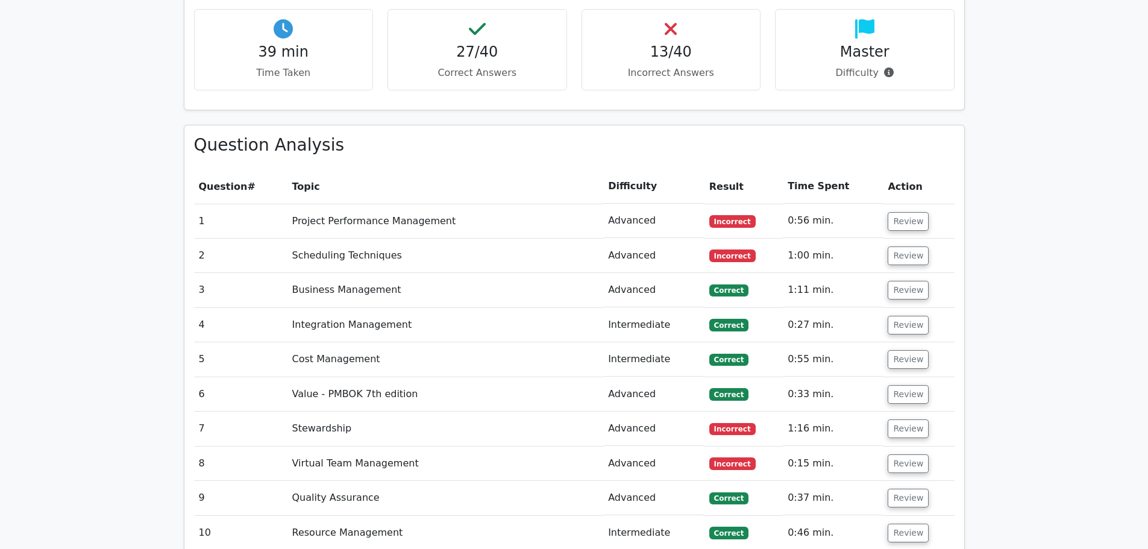
scroll to position [1446, 0]
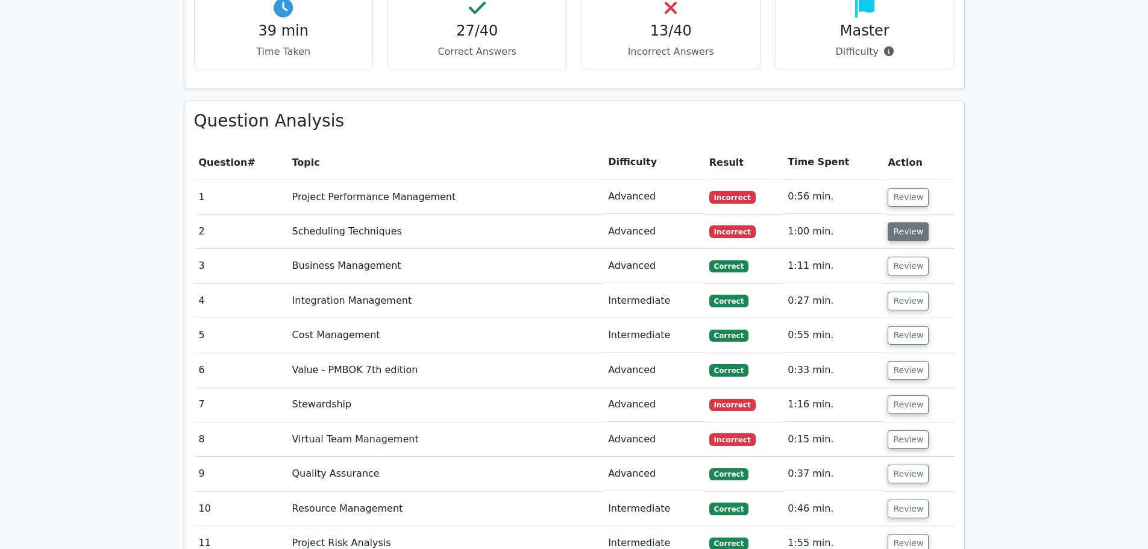
click at [905, 222] on button "Review" at bounding box center [907, 231] width 41 height 19
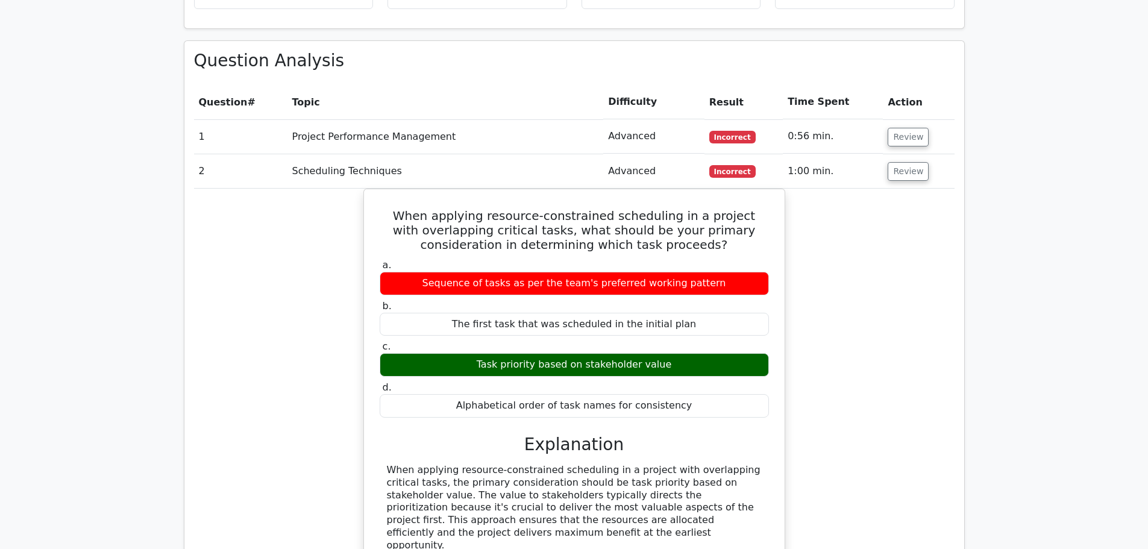
scroll to position [1566, 0]
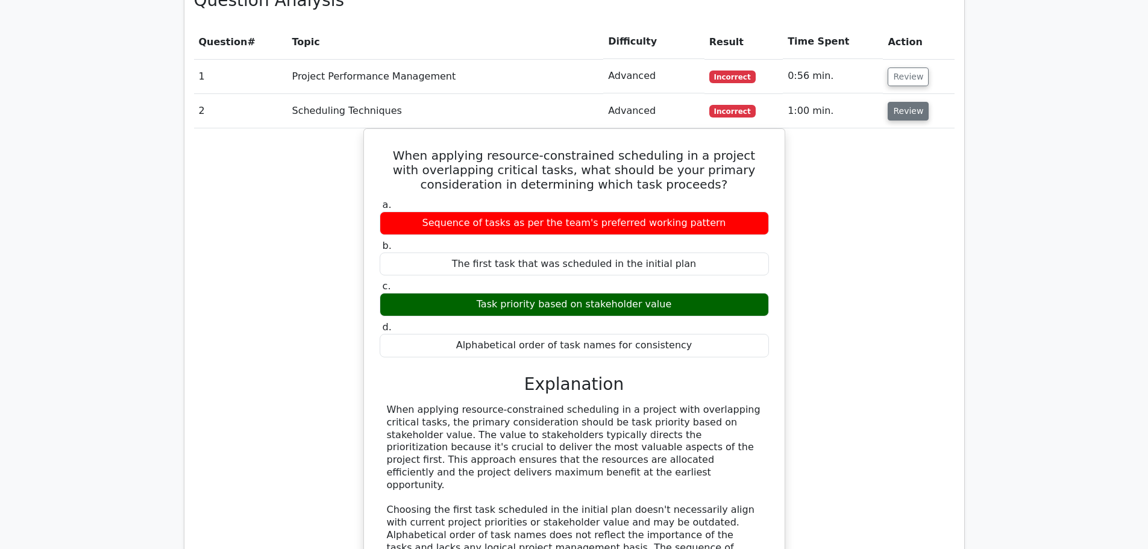
click at [908, 102] on button "Review" at bounding box center [907, 111] width 41 height 19
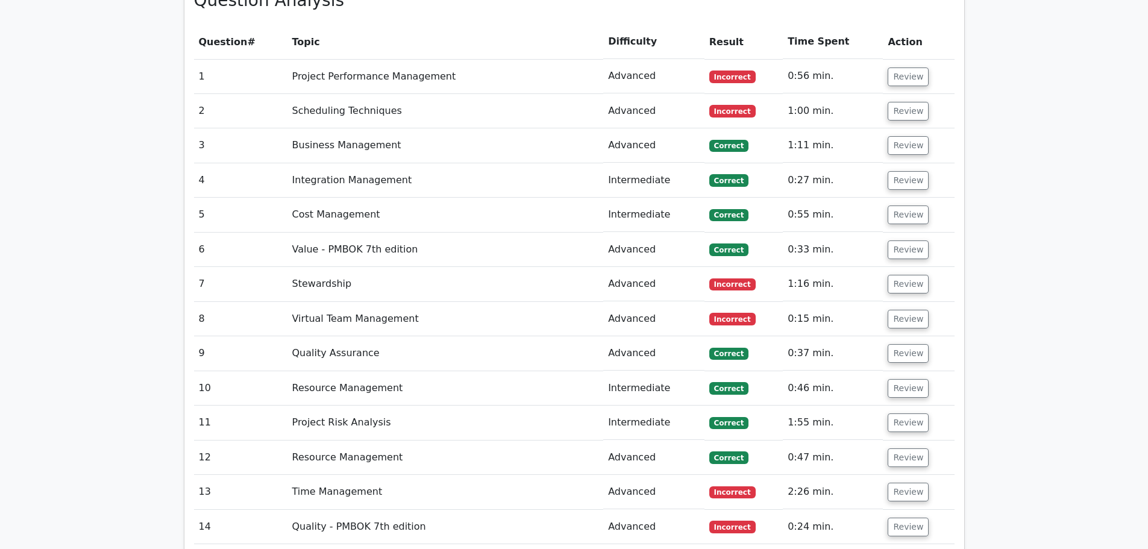
click at [920, 267] on td "Review" at bounding box center [918, 284] width 71 height 34
click at [914, 275] on button "Review" at bounding box center [907, 284] width 41 height 19
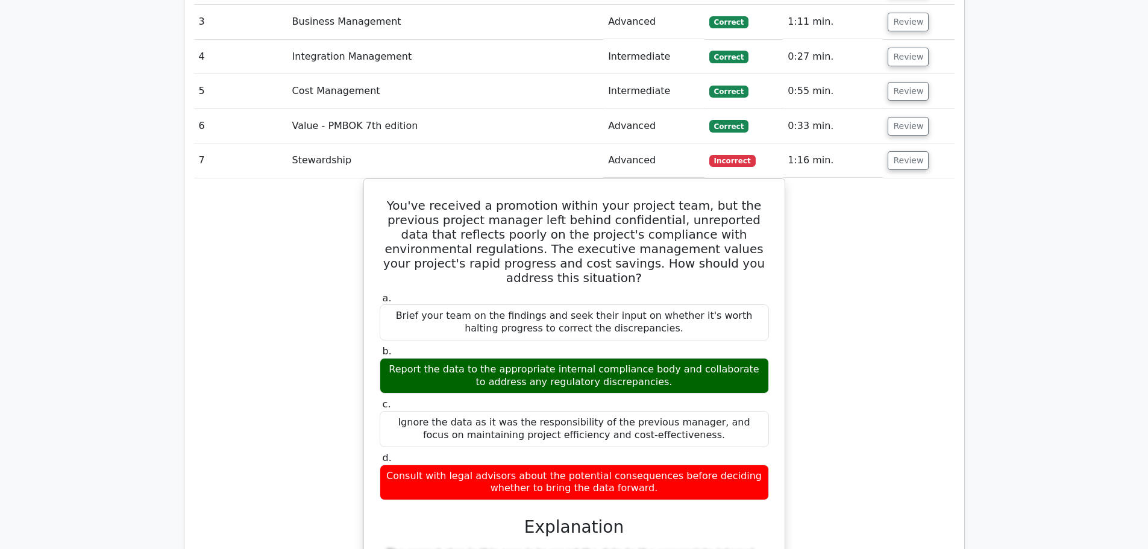
scroll to position [1747, 0]
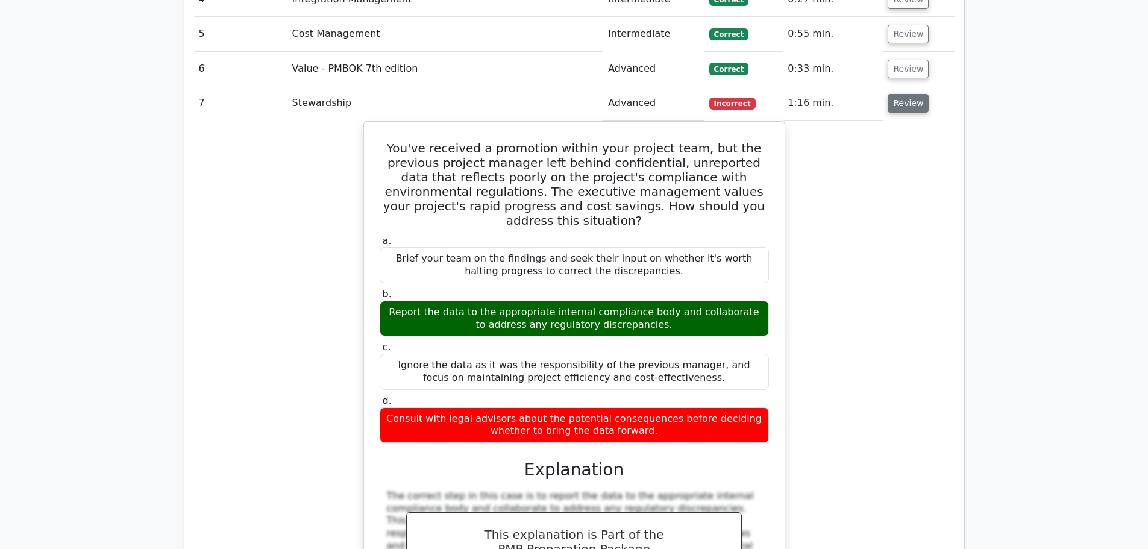
click at [911, 94] on button "Review" at bounding box center [907, 103] width 41 height 19
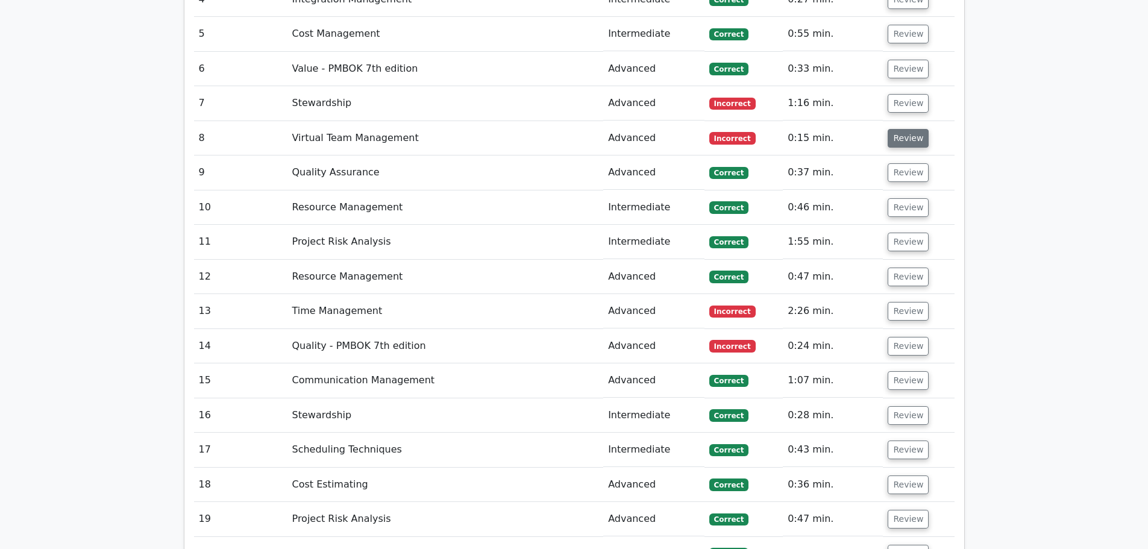
click at [903, 129] on button "Review" at bounding box center [907, 138] width 41 height 19
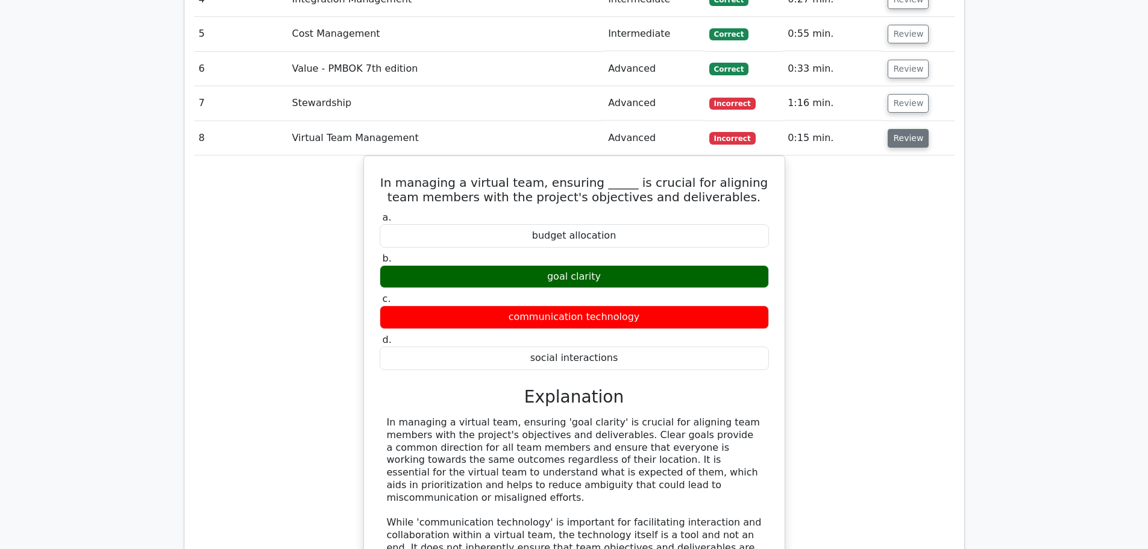
click at [910, 129] on button "Review" at bounding box center [907, 138] width 41 height 19
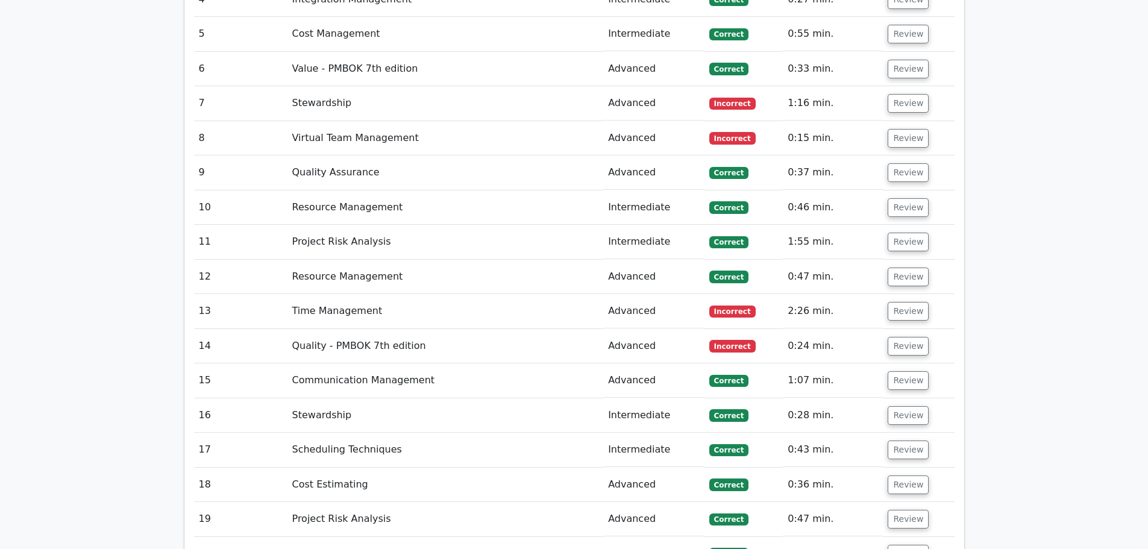
scroll to position [1807, 0]
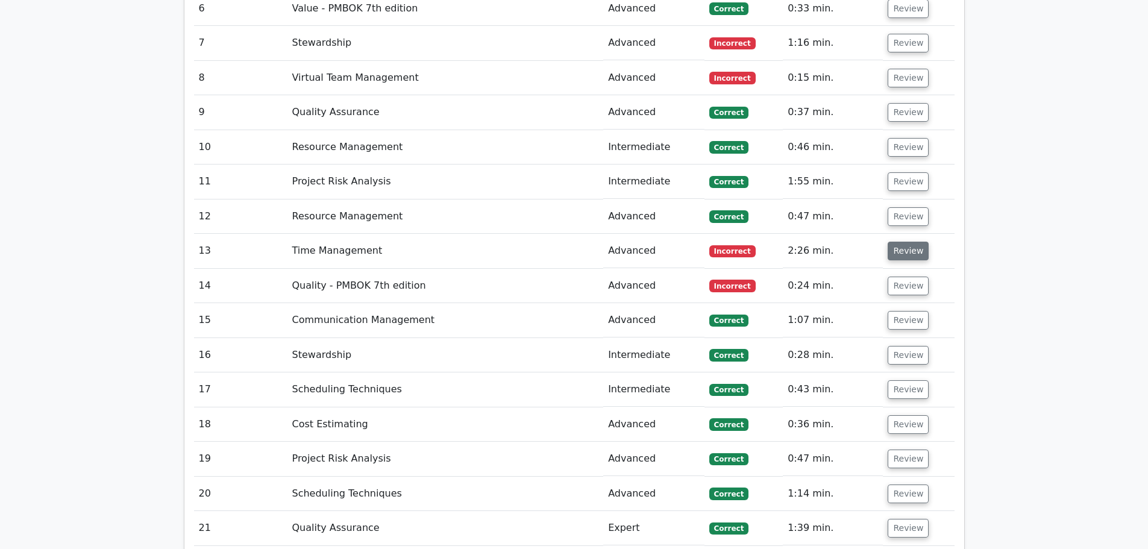
click at [905, 242] on button "Review" at bounding box center [907, 251] width 41 height 19
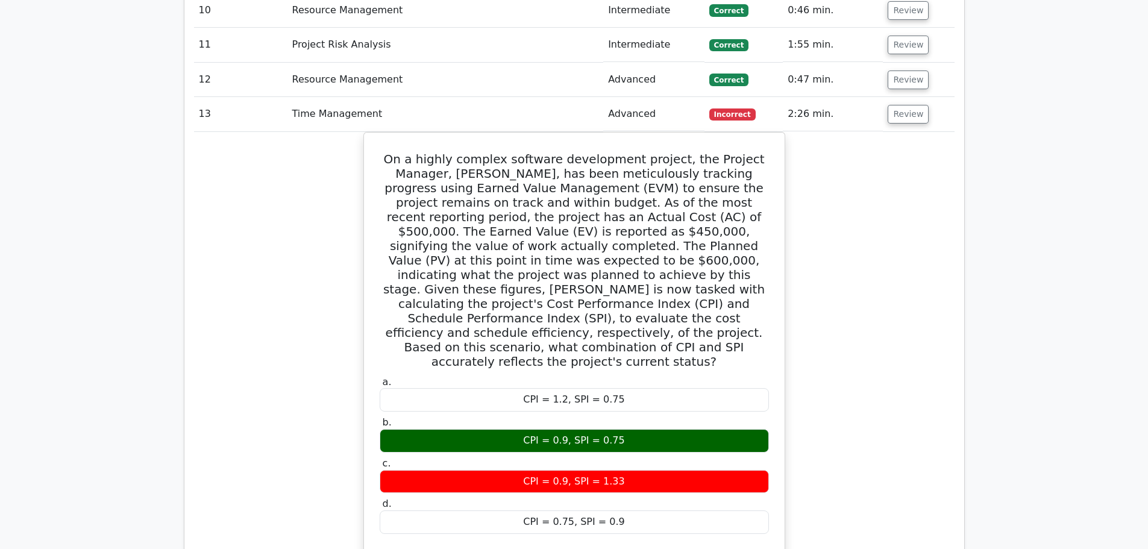
scroll to position [1988, 0]
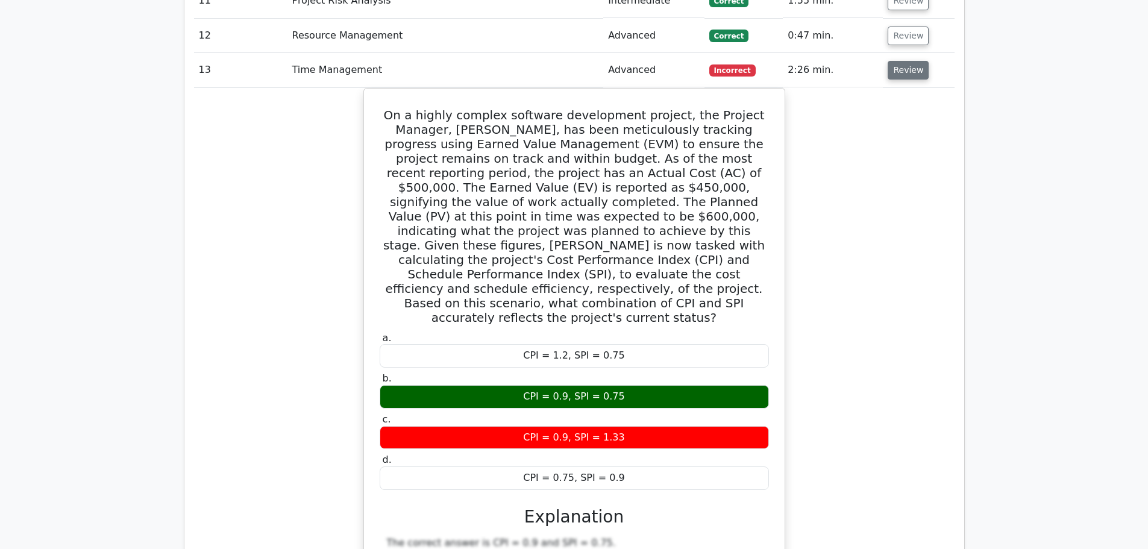
click at [905, 61] on button "Review" at bounding box center [907, 70] width 41 height 19
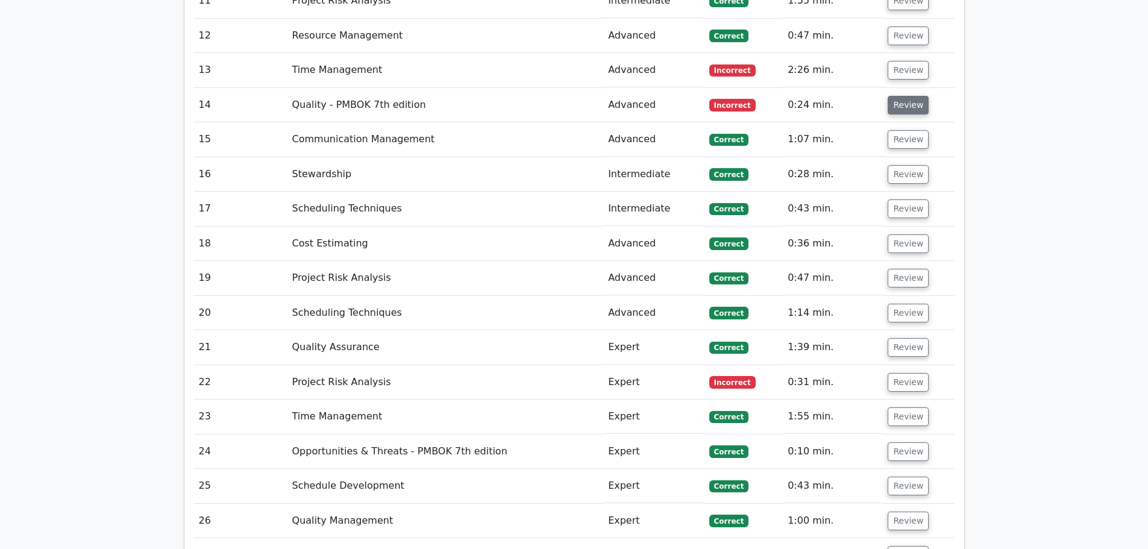
click at [905, 96] on button "Review" at bounding box center [907, 105] width 41 height 19
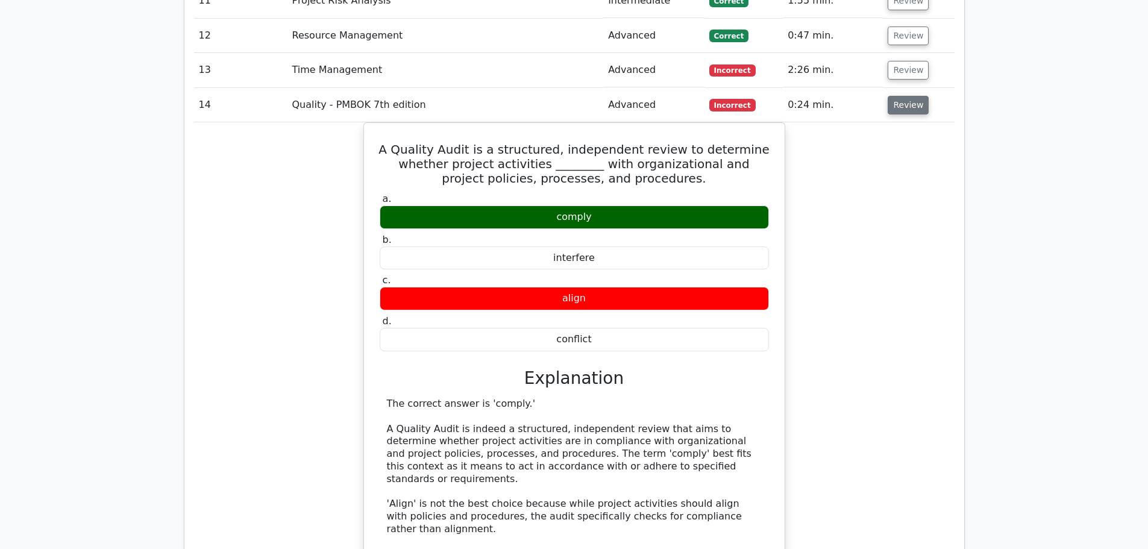
click at [916, 96] on button "Review" at bounding box center [907, 105] width 41 height 19
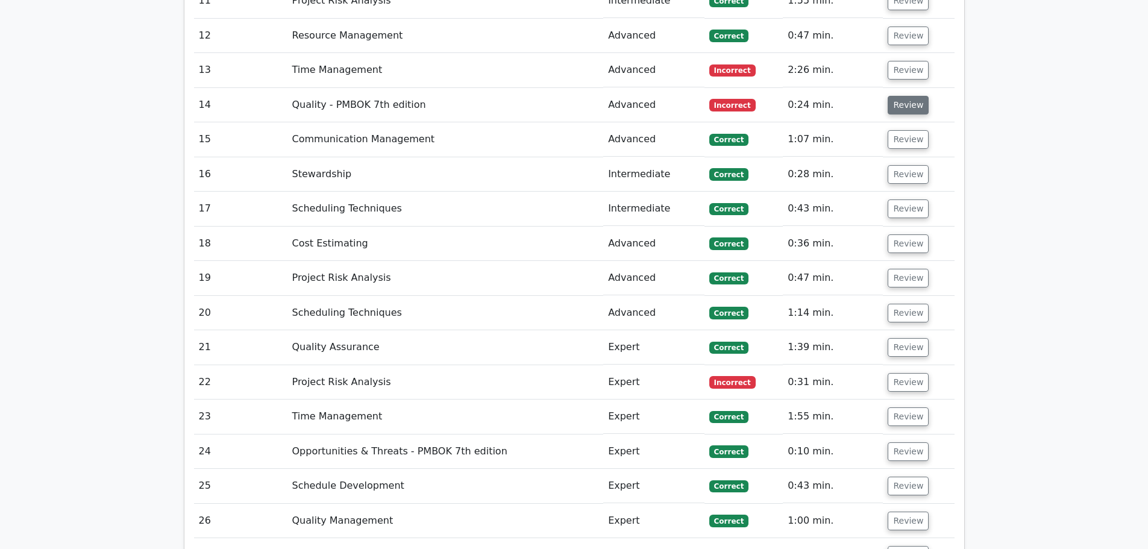
click at [917, 96] on button "Review" at bounding box center [907, 105] width 41 height 19
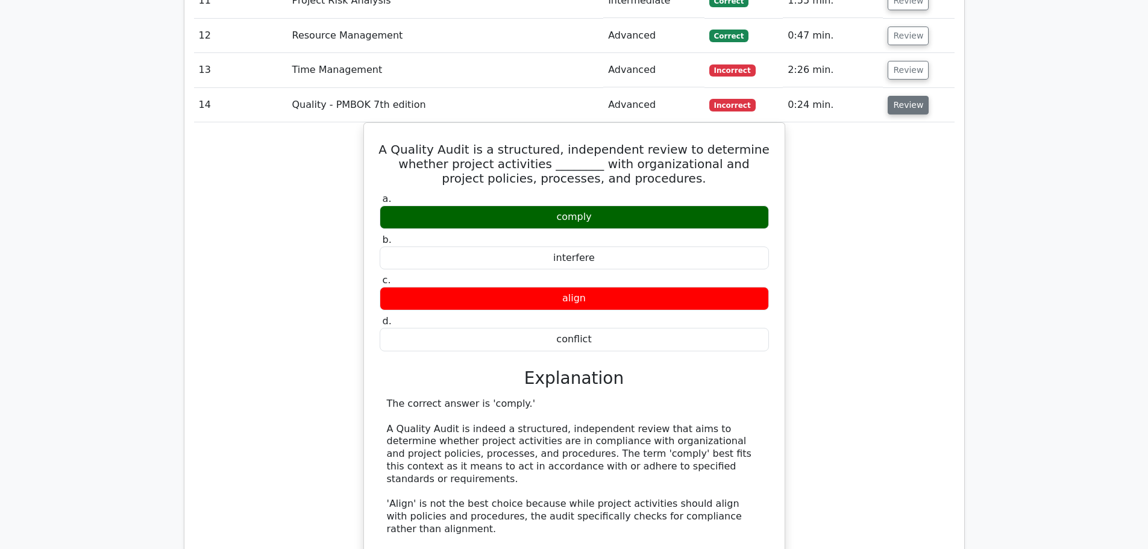
click at [913, 96] on button "Review" at bounding box center [907, 105] width 41 height 19
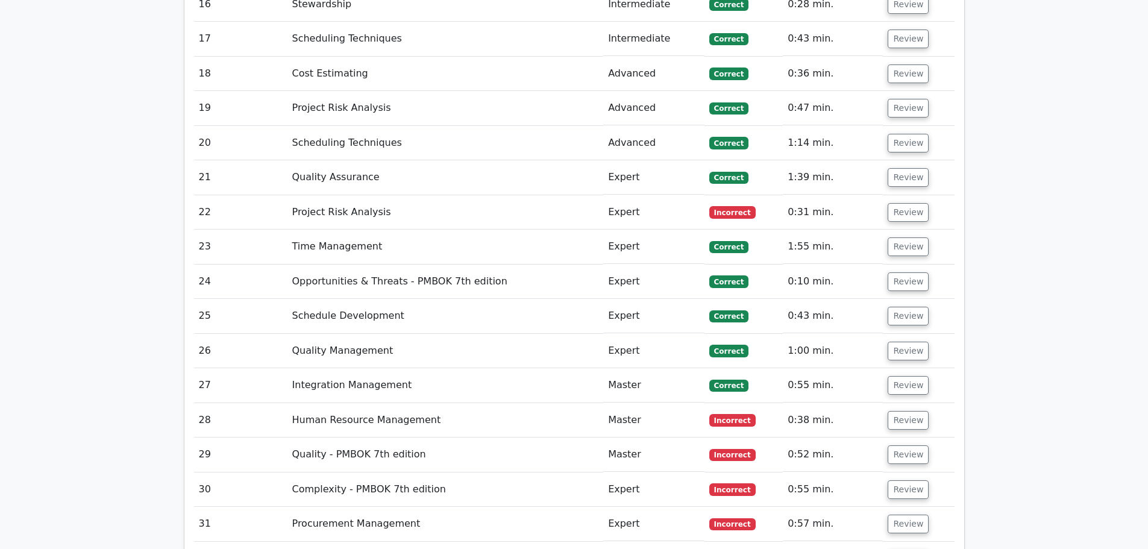
scroll to position [2169, 0]
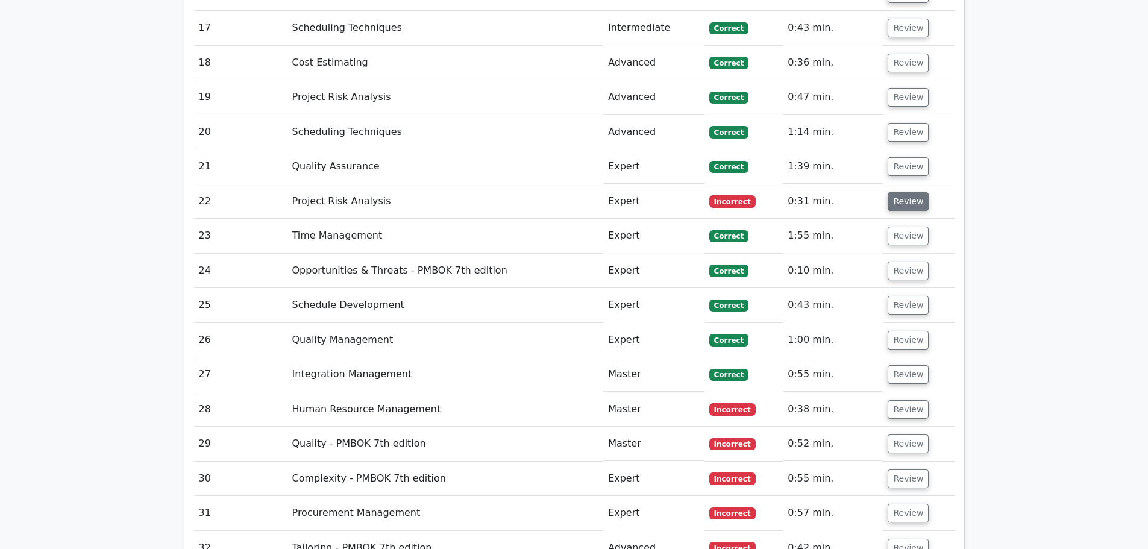
click at [916, 192] on button "Review" at bounding box center [907, 201] width 41 height 19
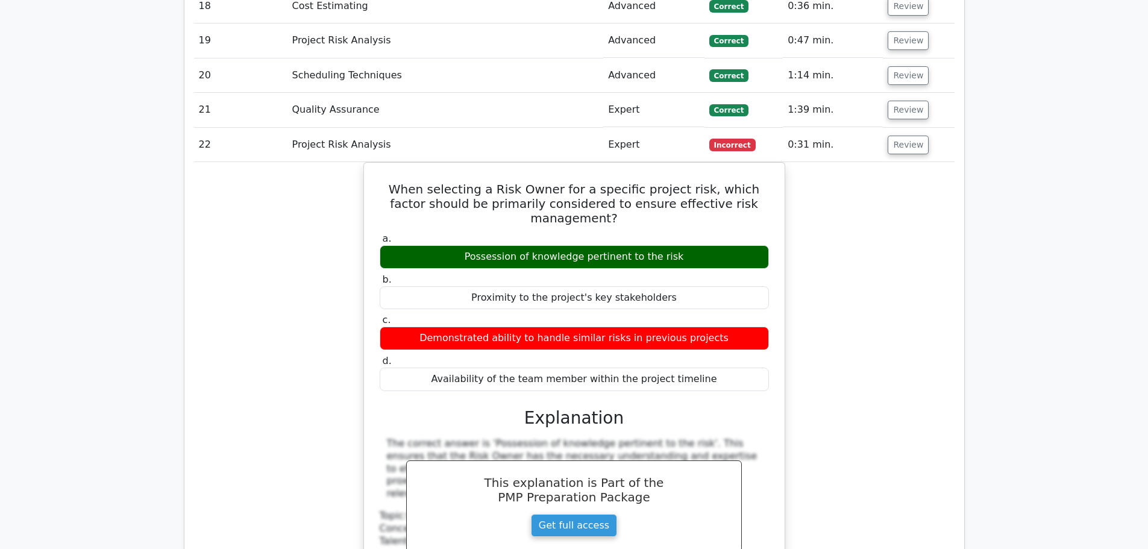
scroll to position [2229, 0]
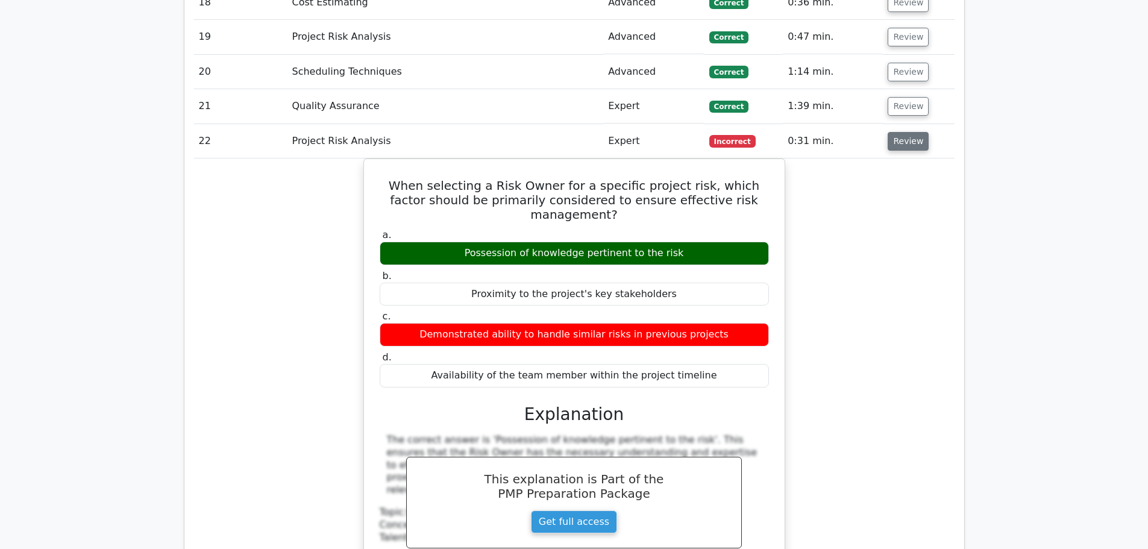
click at [914, 132] on button "Review" at bounding box center [907, 141] width 41 height 19
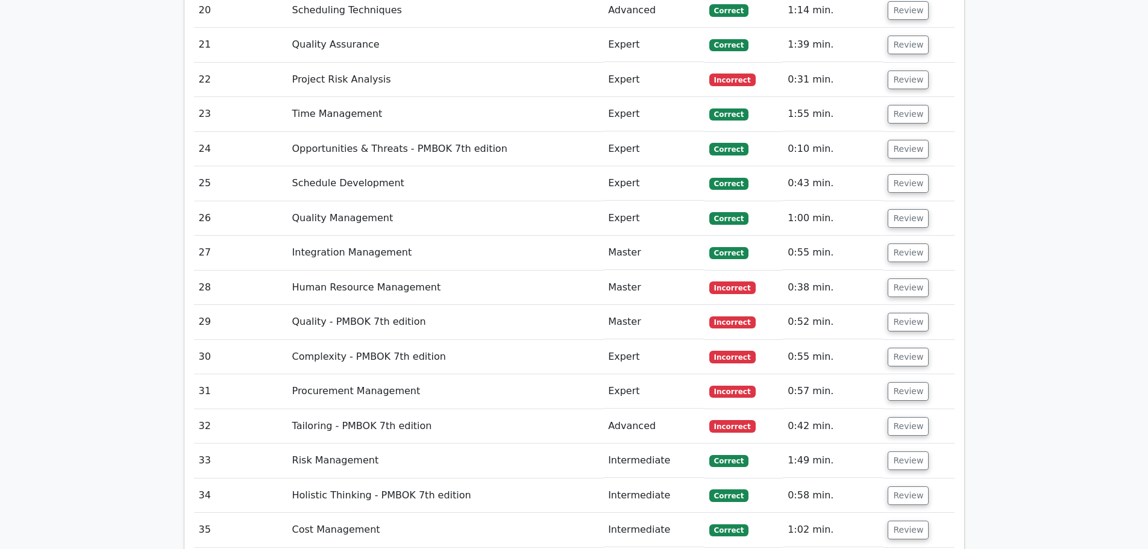
scroll to position [2289, 0]
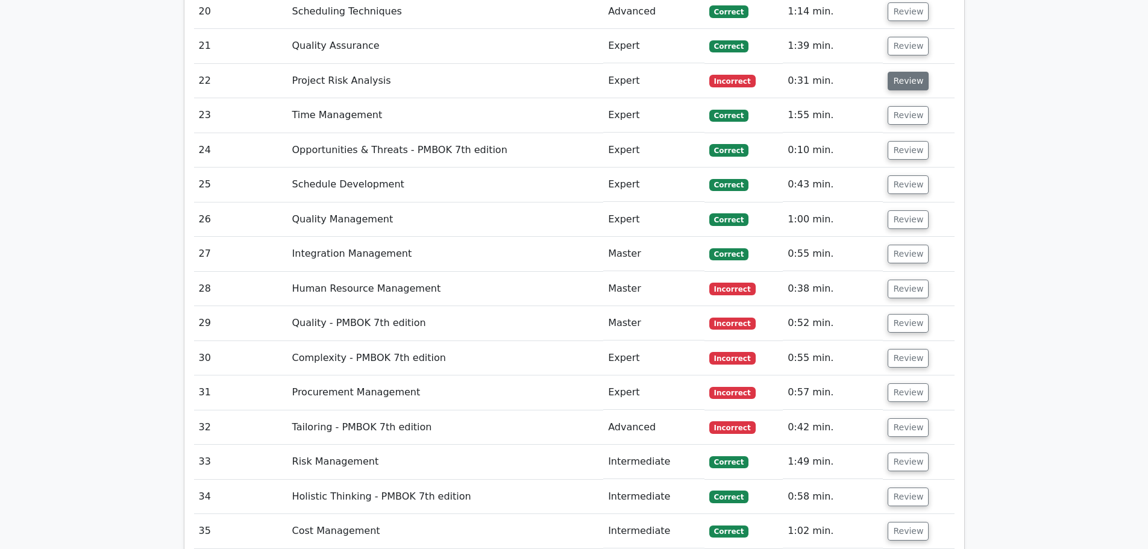
click at [917, 72] on button "Review" at bounding box center [907, 81] width 41 height 19
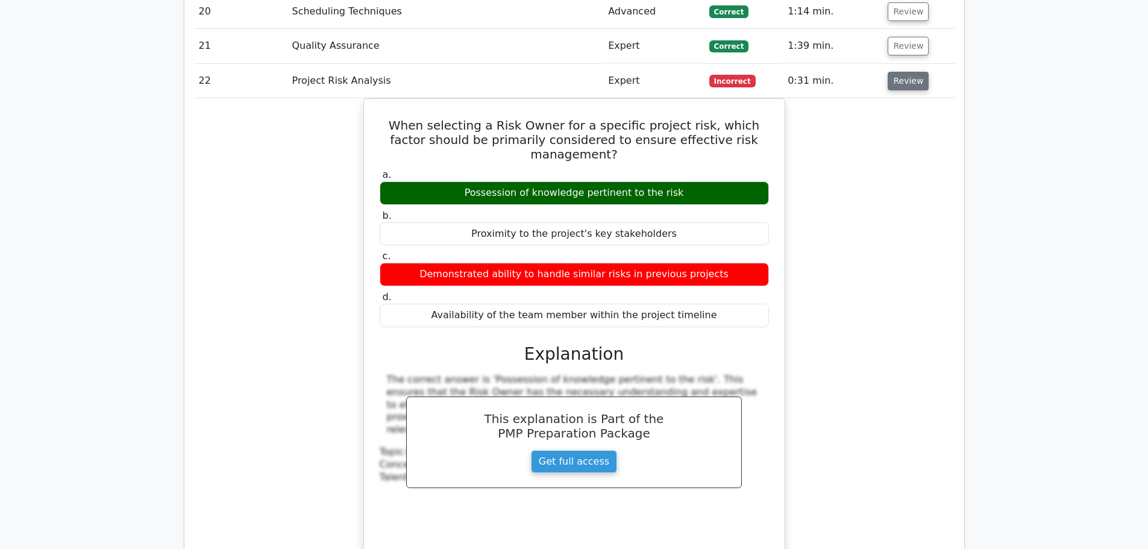
click at [909, 72] on button "Review" at bounding box center [907, 81] width 41 height 19
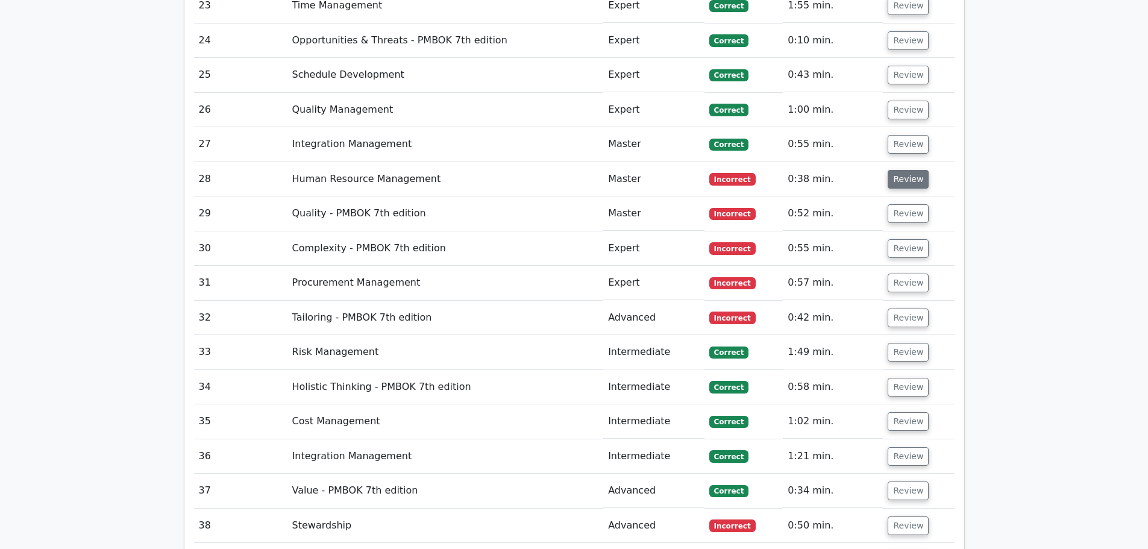
scroll to position [2410, 0]
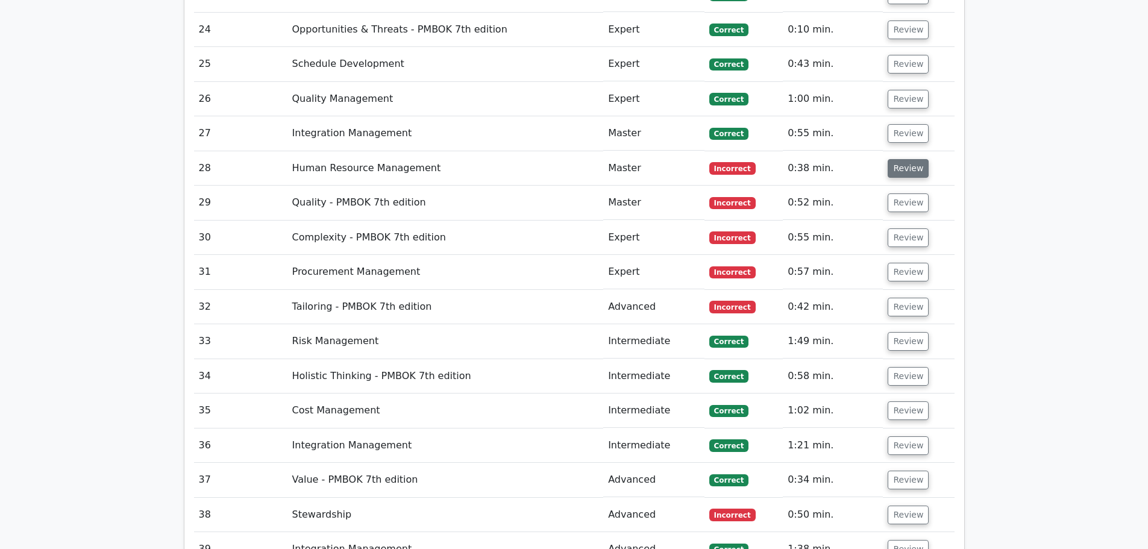
click at [912, 159] on button "Review" at bounding box center [907, 168] width 41 height 19
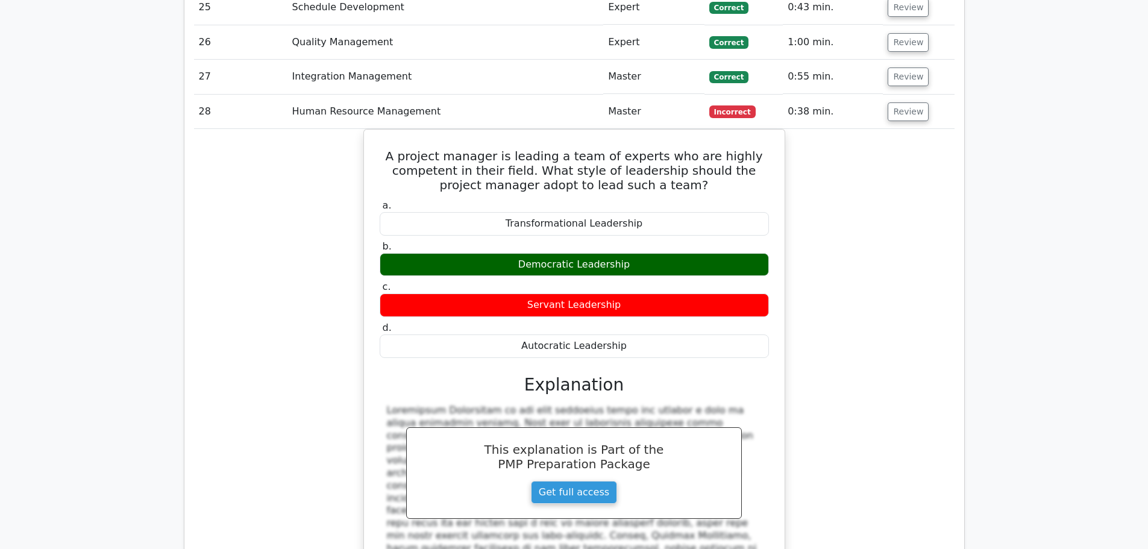
scroll to position [2470, 0]
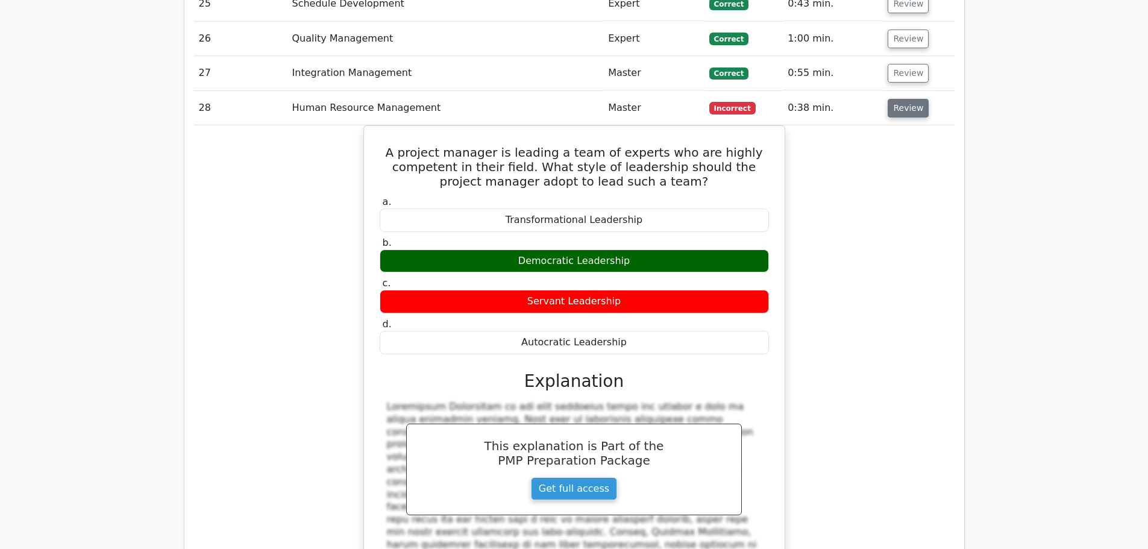
click at [910, 99] on button "Review" at bounding box center [907, 108] width 41 height 19
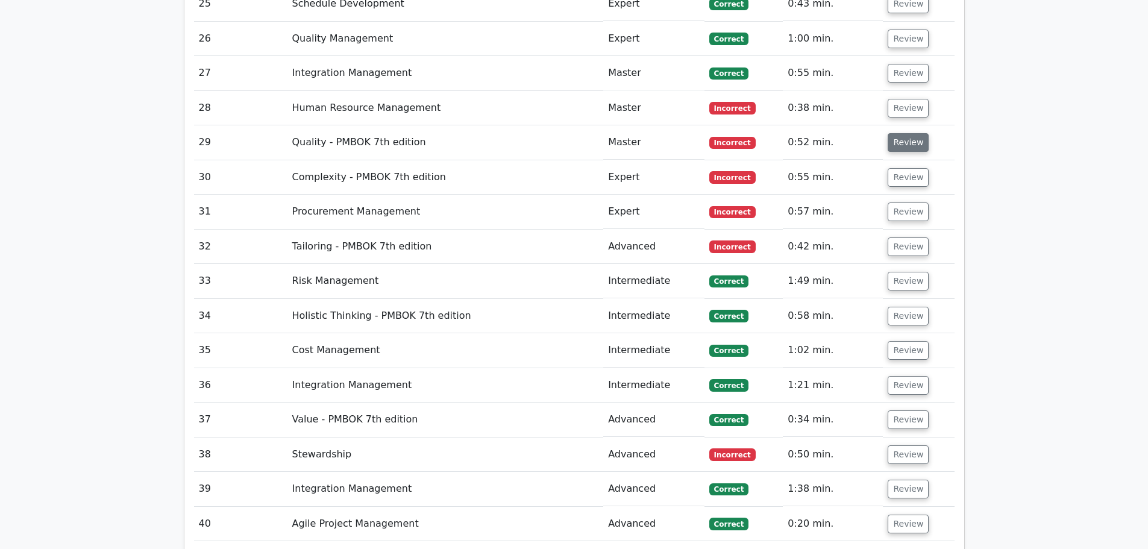
click at [904, 133] on button "Review" at bounding box center [907, 142] width 41 height 19
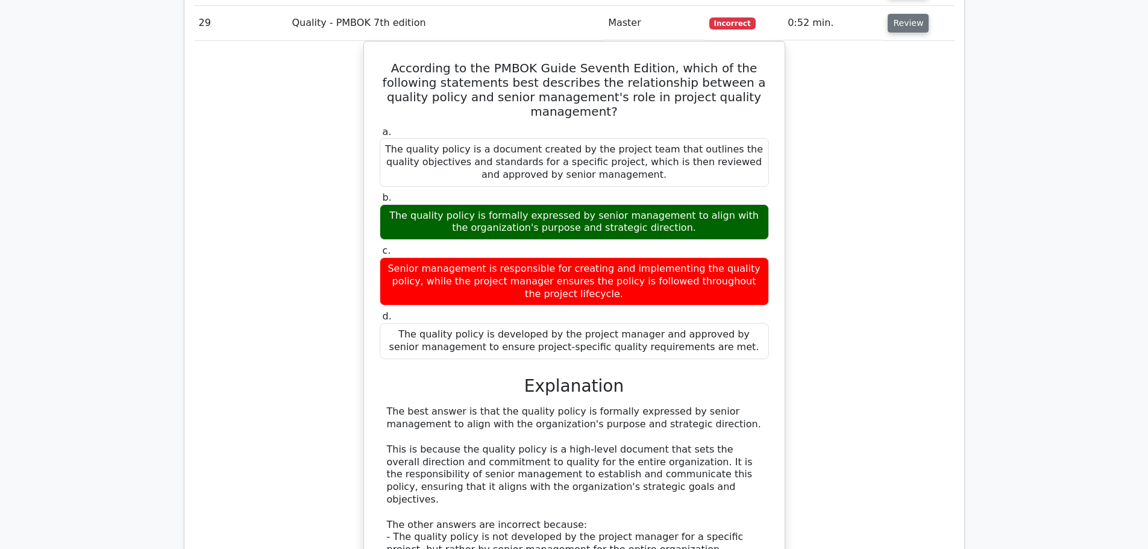
scroll to position [2530, 0]
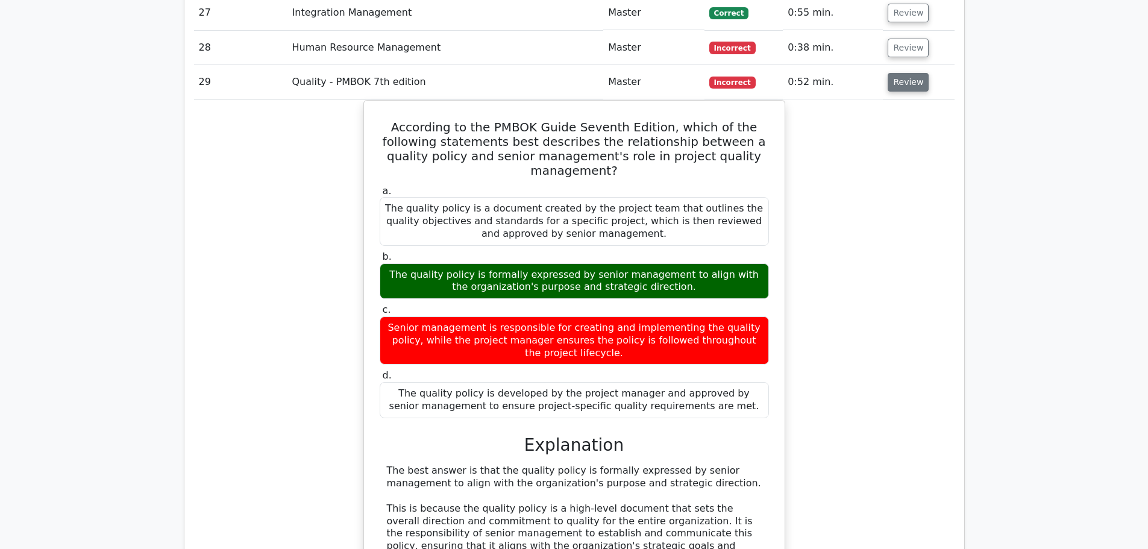
click at [905, 73] on button "Review" at bounding box center [907, 82] width 41 height 19
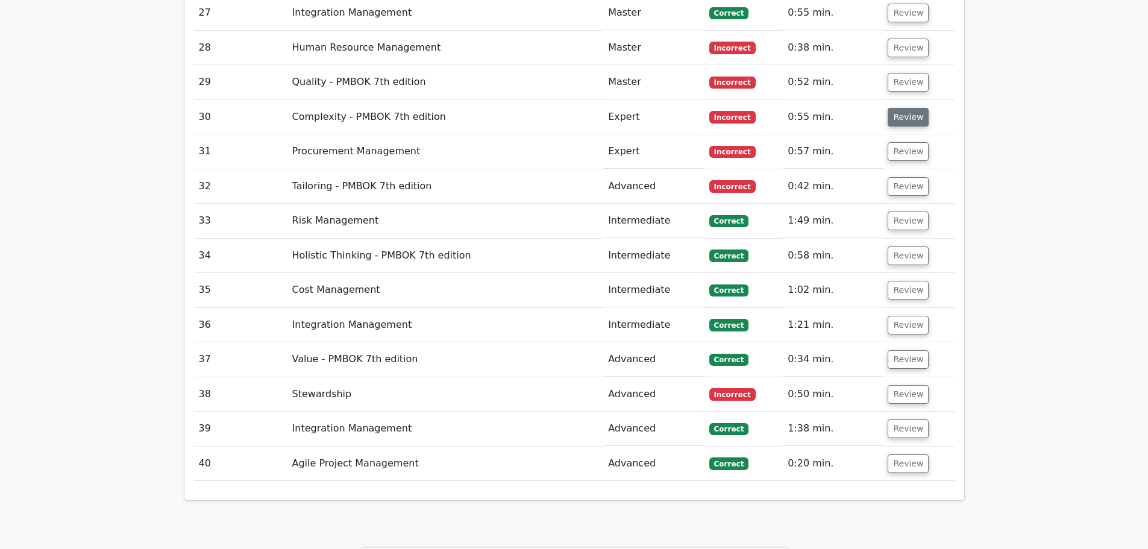
click at [902, 108] on button "Review" at bounding box center [907, 117] width 41 height 19
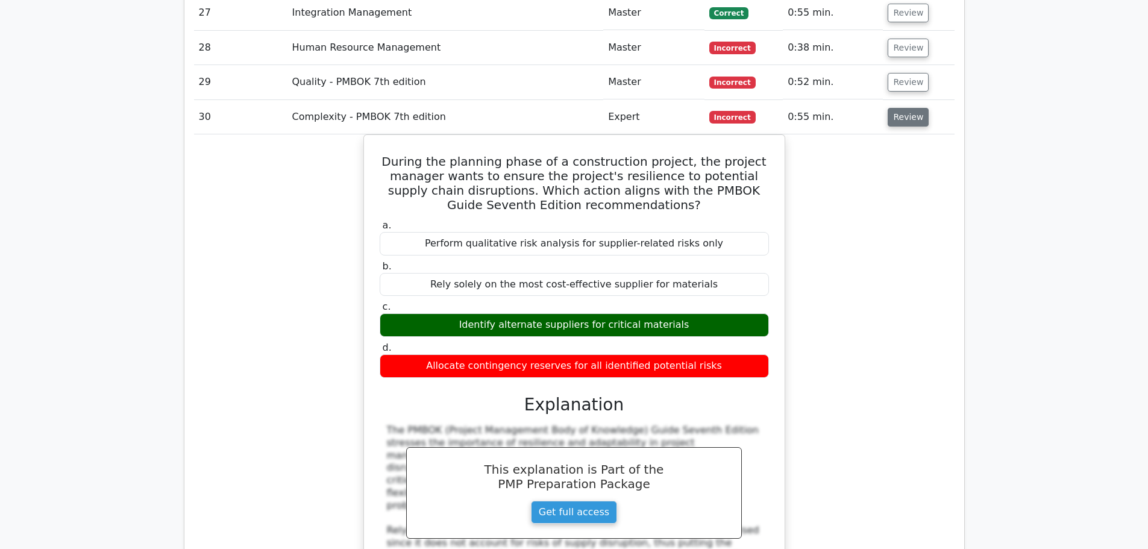
click at [894, 108] on button "Review" at bounding box center [907, 117] width 41 height 19
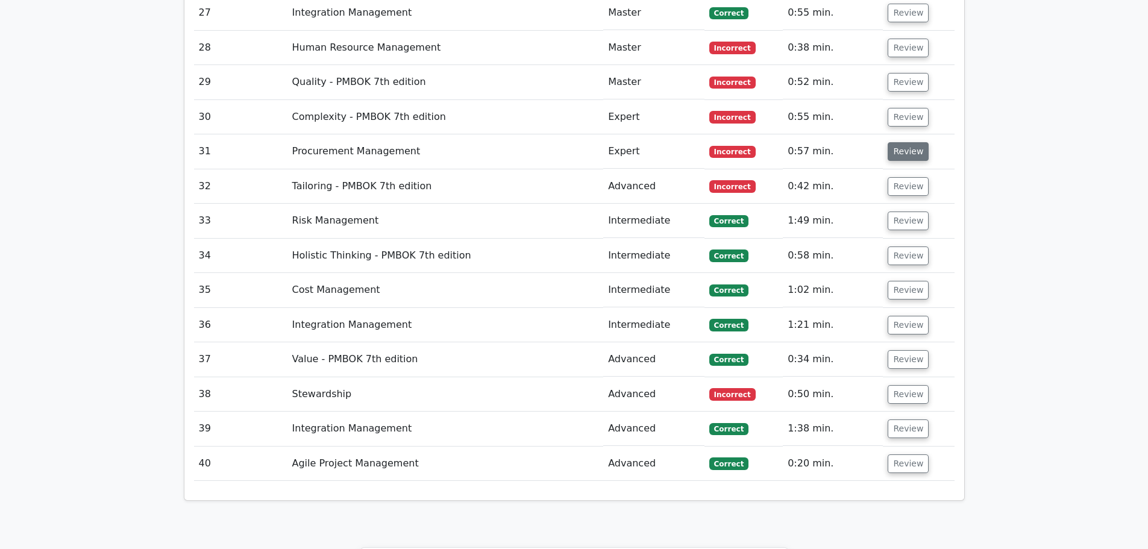
click at [892, 142] on button "Review" at bounding box center [907, 151] width 41 height 19
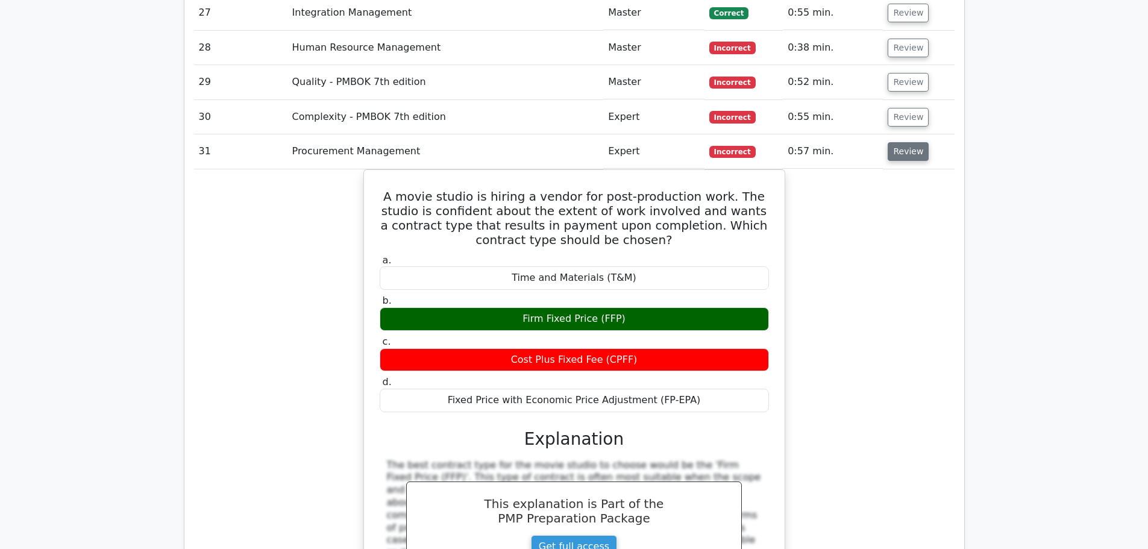
click at [907, 142] on button "Review" at bounding box center [907, 151] width 41 height 19
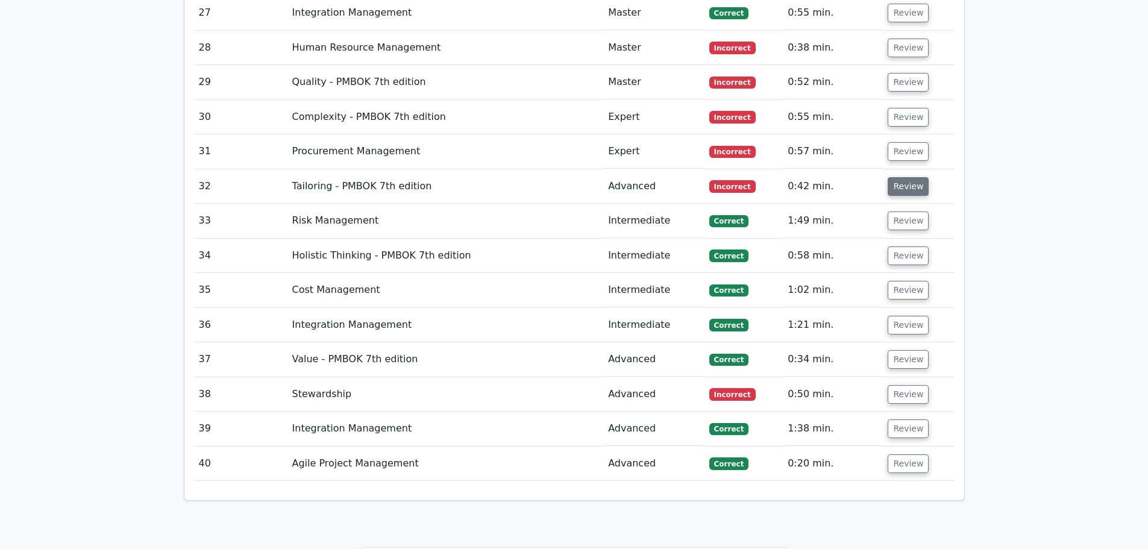
click at [908, 177] on button "Review" at bounding box center [907, 186] width 41 height 19
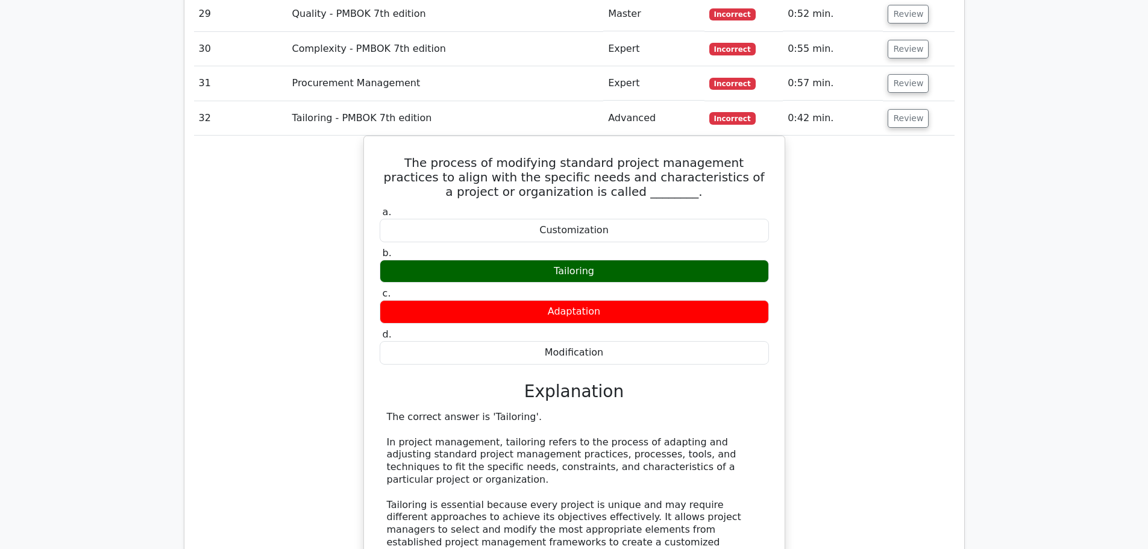
scroll to position [2591, 0]
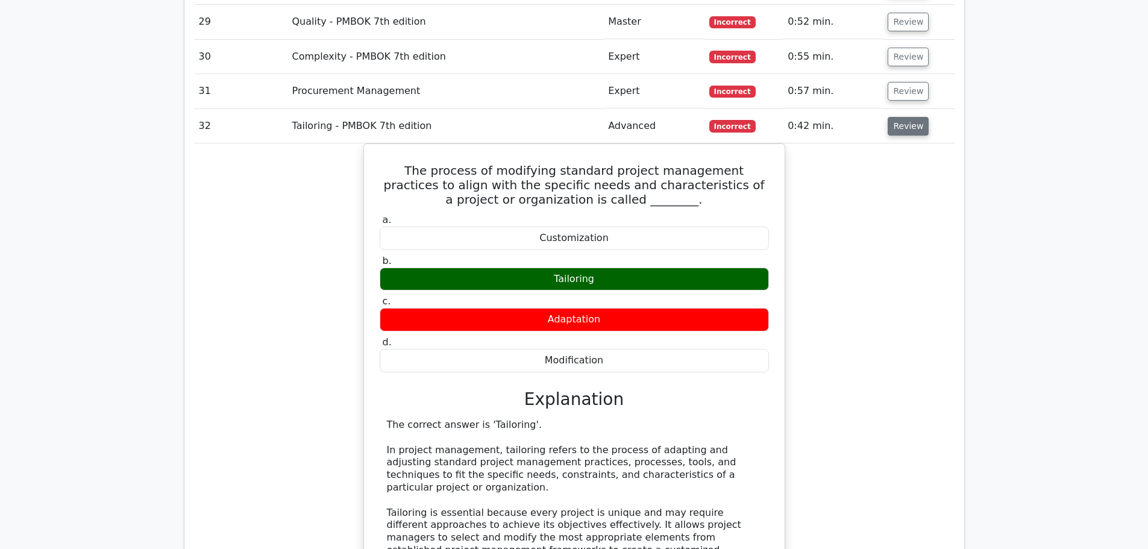
click at [899, 117] on button "Review" at bounding box center [907, 126] width 41 height 19
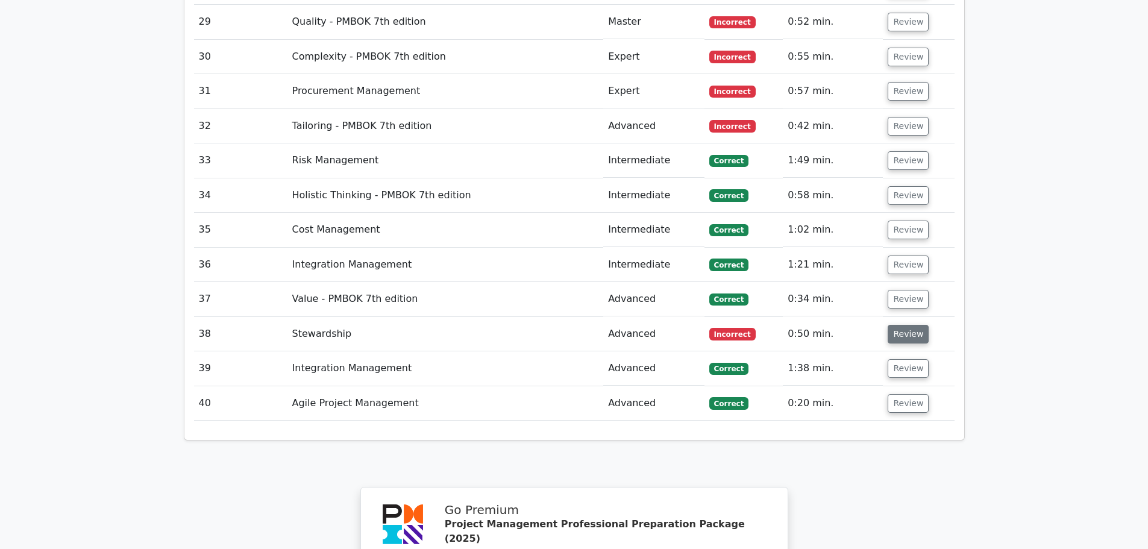
click at [906, 325] on button "Review" at bounding box center [907, 334] width 41 height 19
click at [912, 325] on button "Review" at bounding box center [907, 334] width 41 height 19
click at [902, 325] on button "Review" at bounding box center [907, 334] width 41 height 19
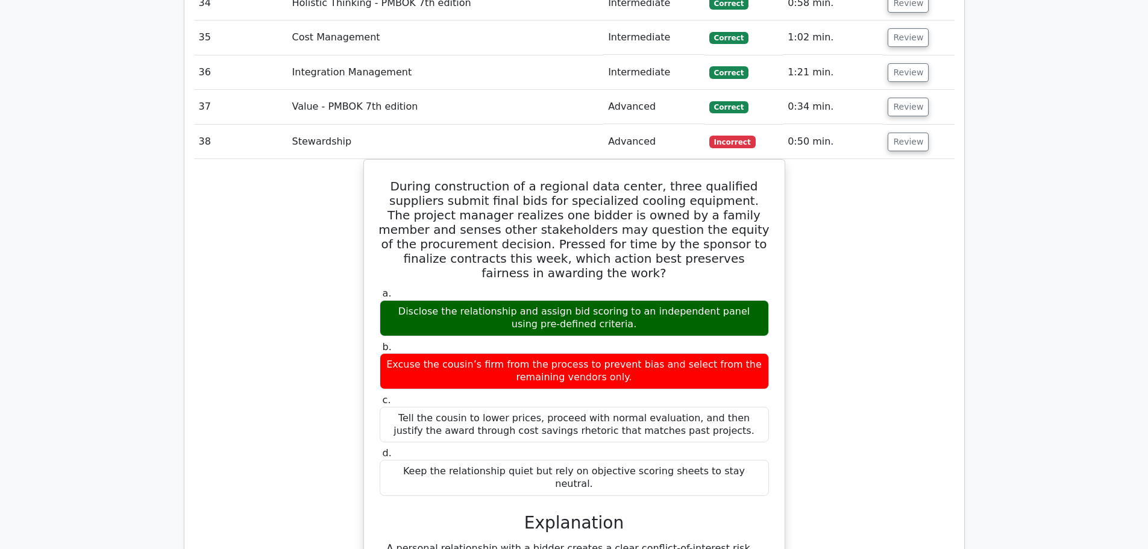
scroll to position [2832, 0]
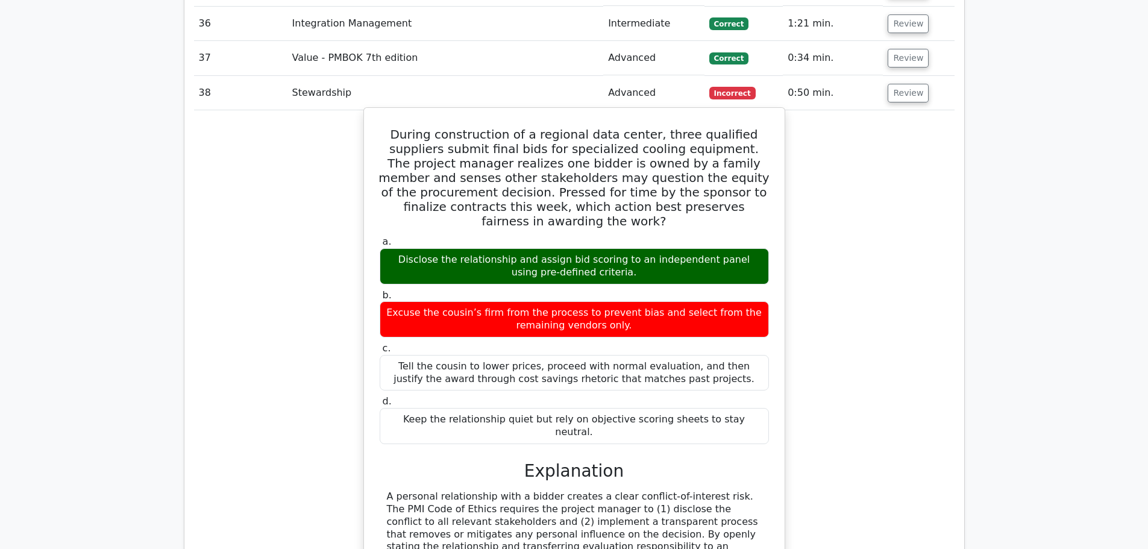
drag, startPoint x: 393, startPoint y: 201, endPoint x: 655, endPoint y: 214, distance: 261.8
click at [655, 248] on div "Disclose the relationship and assign bid scoring to an independent panel using …" at bounding box center [574, 266] width 389 height 36
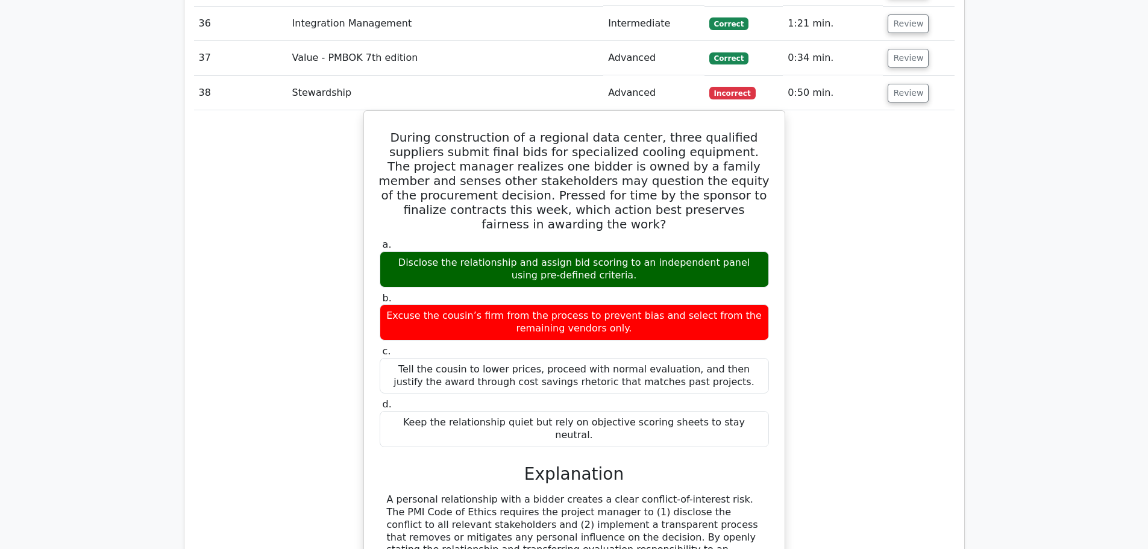
copy div "Disclose the relationship and assign bid scoring to an independent panel using …"
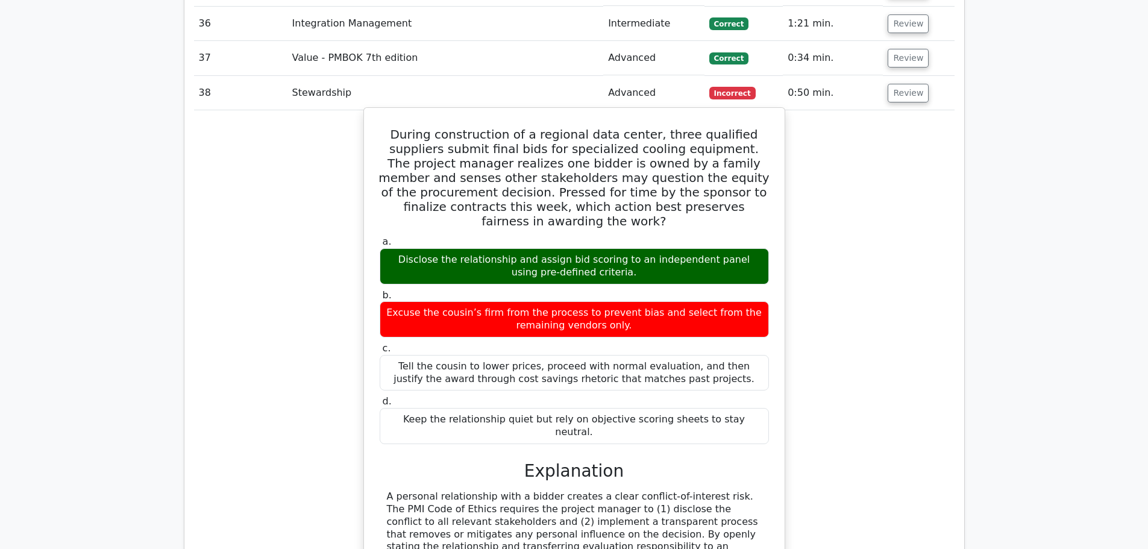
drag, startPoint x: 443, startPoint y: 252, endPoint x: 637, endPoint y: 269, distance: 194.7
click at [637, 301] on div "Excuse the cousin’s firm from the process to prevent bias and select from the r…" at bounding box center [574, 319] width 389 height 36
copy div "Excuse the cousin’s firm from the process to prevent bias and select from the r…"
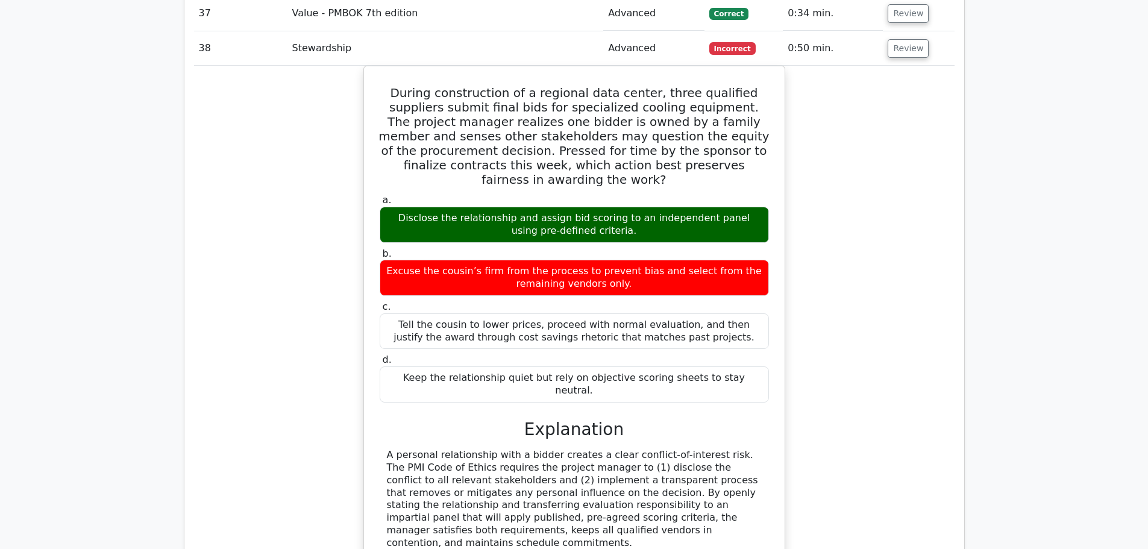
scroll to position [3012, 0]
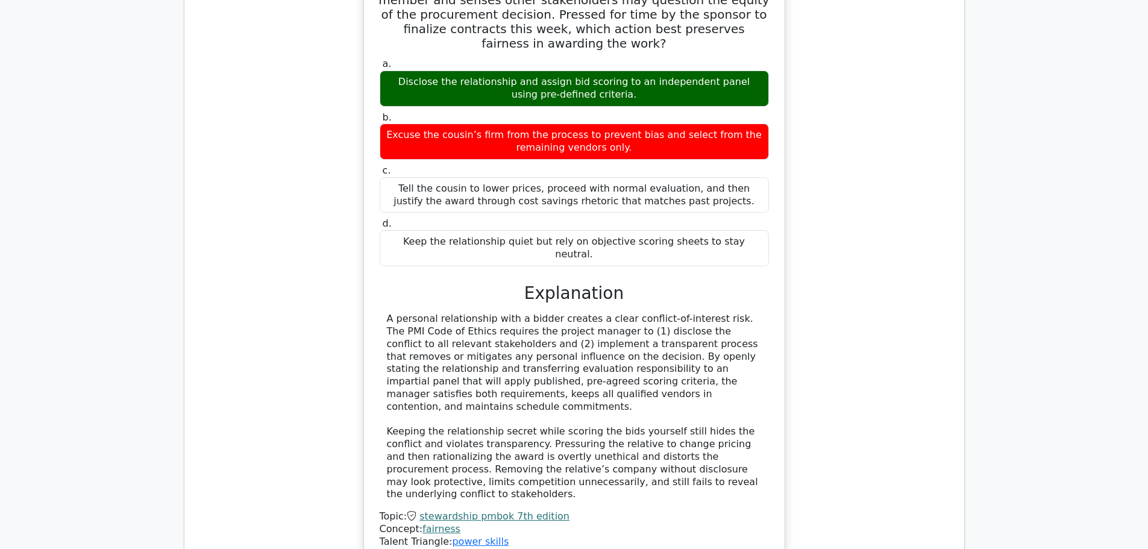
click at [901, 245] on div "During construction of a regional data center, three qualified suppliers submit…" at bounding box center [574, 254] width 760 height 648
